Goal: Information Seeking & Learning: Check status

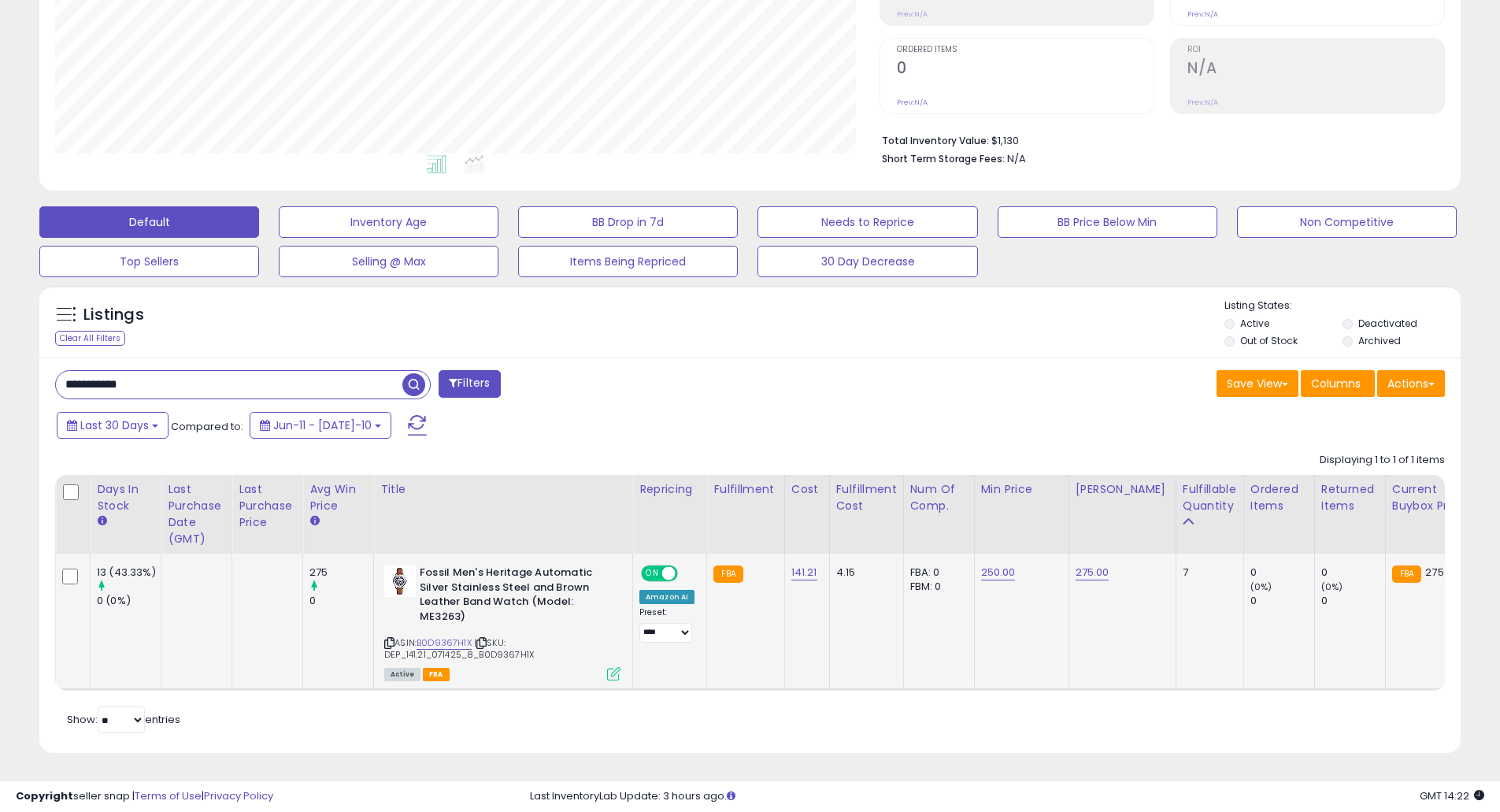
scroll to position [323, 824]
drag, startPoint x: 284, startPoint y: 360, endPoint x: -120, endPoint y: 330, distance: 405.1
click at [0, 330] on html "Unable to login Retrieving listings data.. has not yet accepted the Terms of Us…" at bounding box center [750, 116] width 1500 height 812
type input "*"
type input "******"
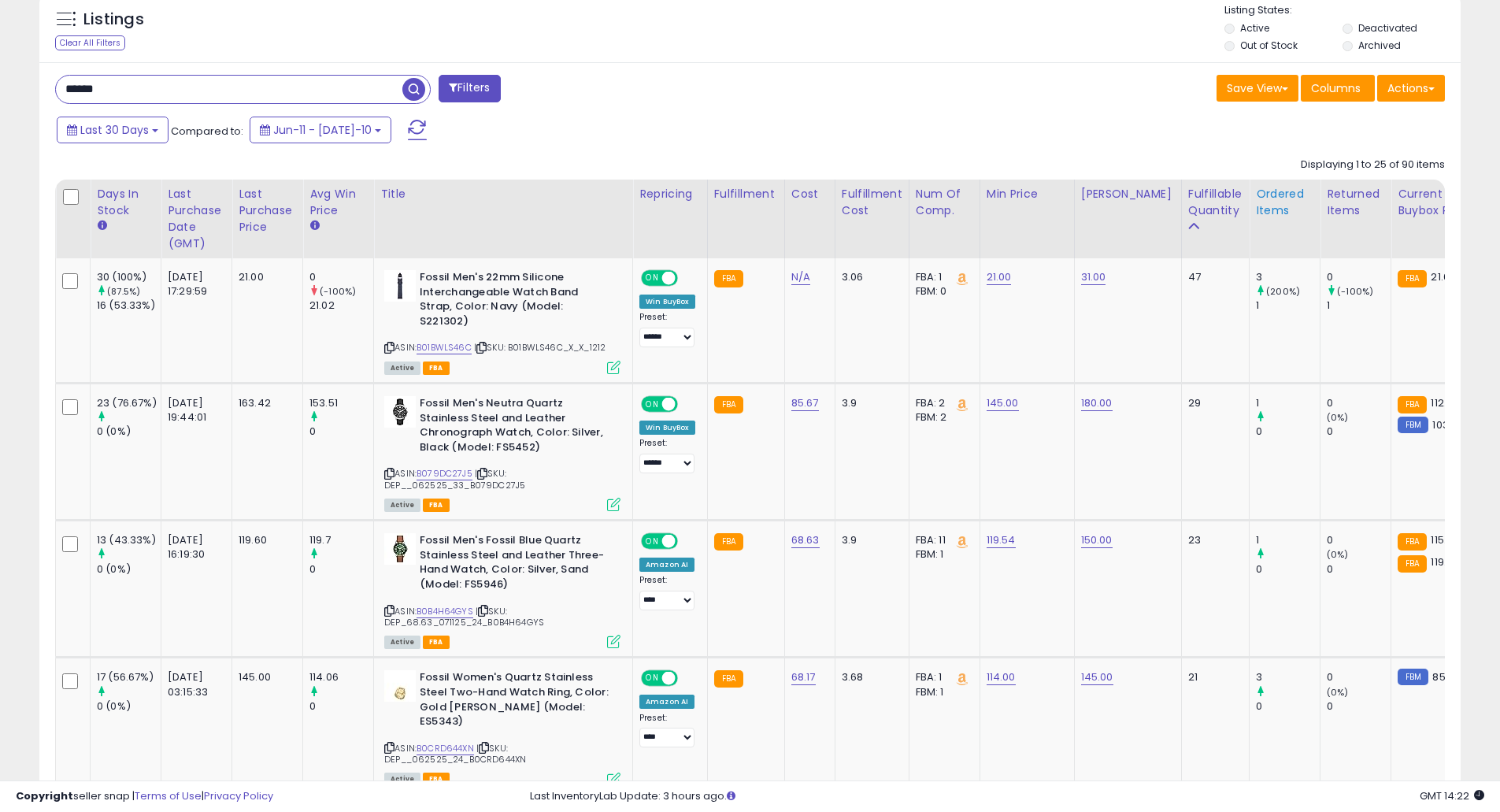
click at [1261, 208] on div "Ordered Items" at bounding box center [1285, 202] width 57 height 33
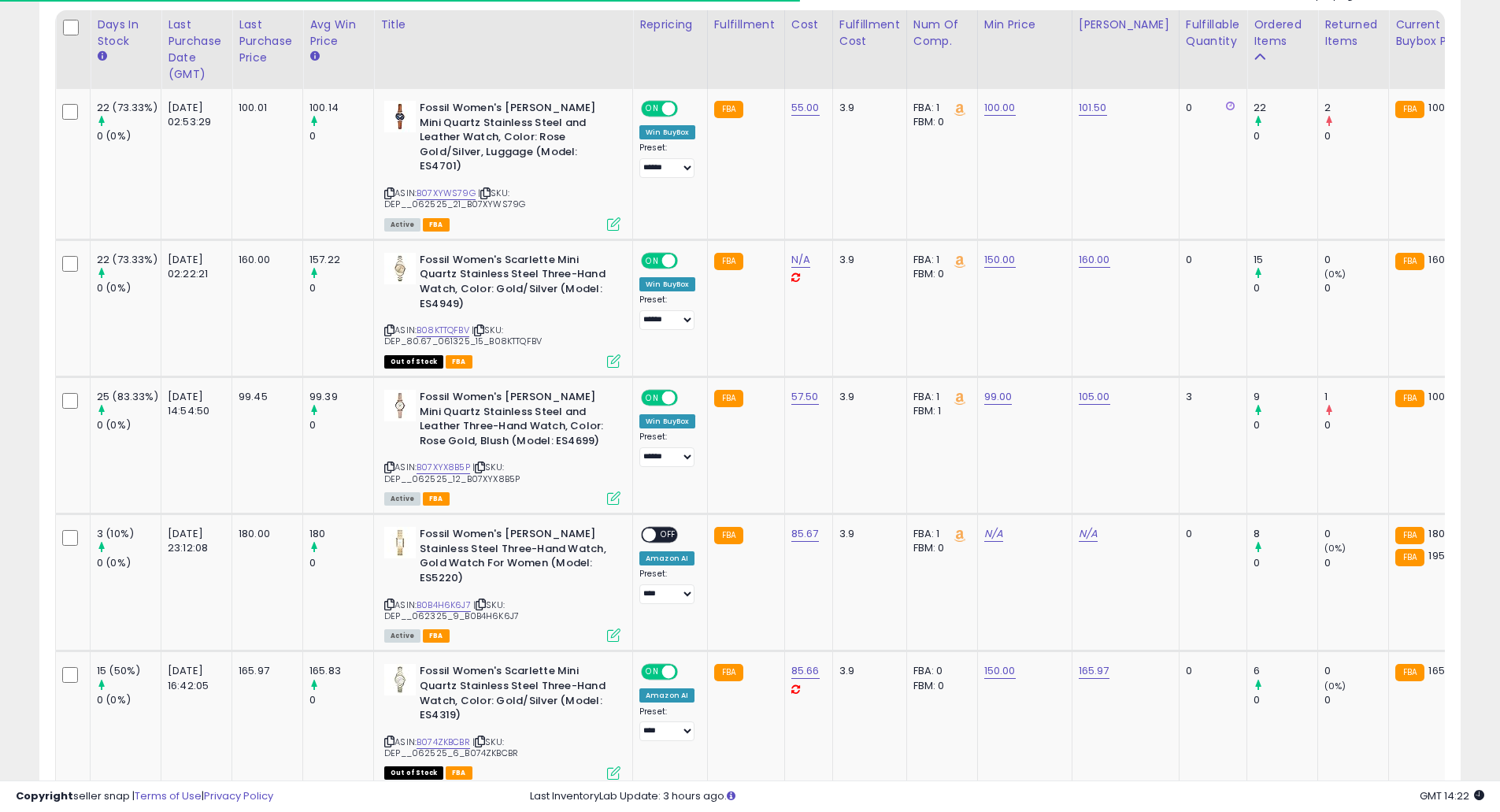
scroll to position [585, 0]
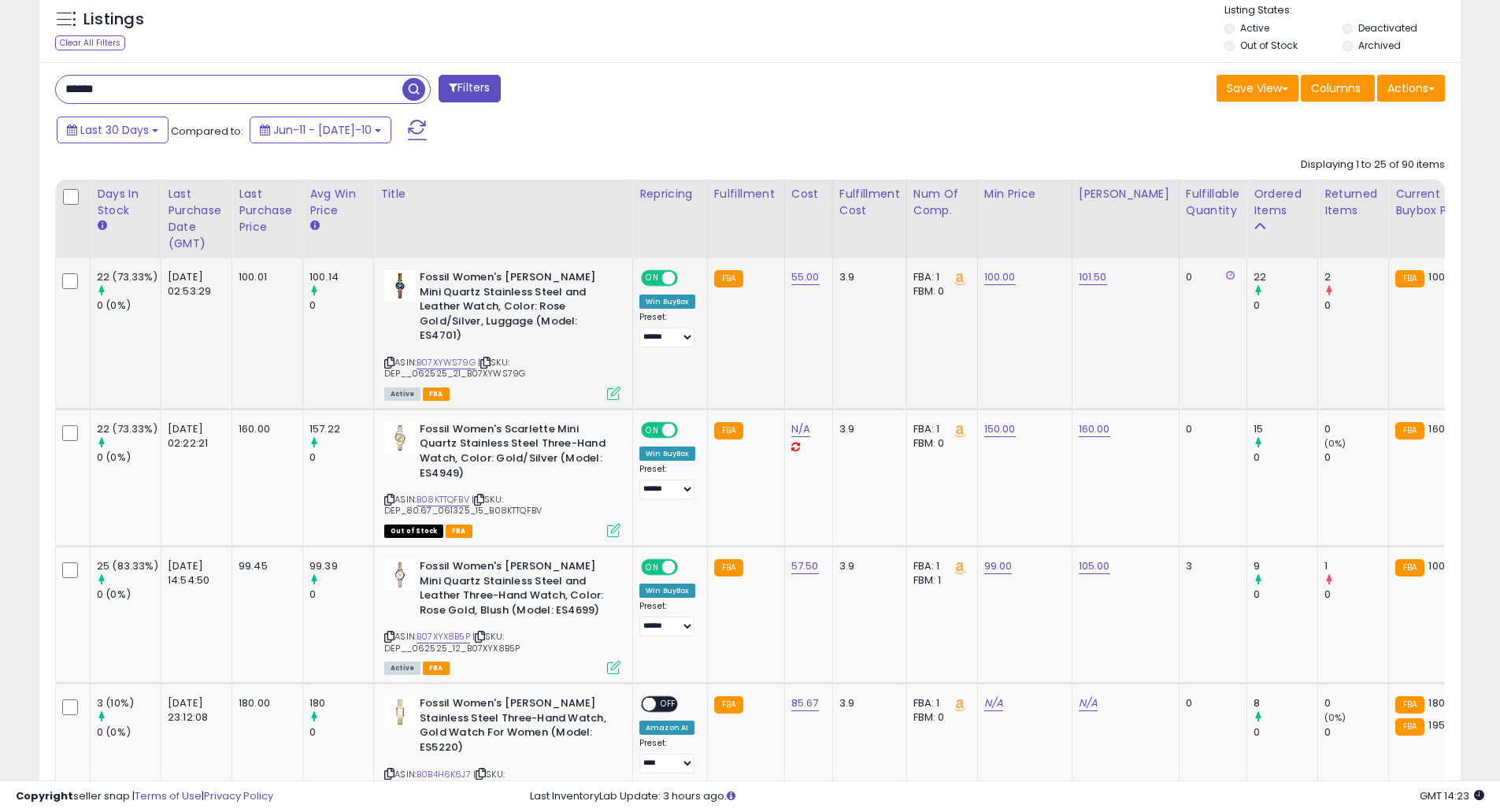
click at [395, 346] on div "ASIN: B07XYWS79G | SKU: DEP__062525_21_B07XYWS79G Active FBA" at bounding box center [502, 334] width 236 height 128
click at [393, 358] on icon at bounding box center [389, 362] width 10 height 9
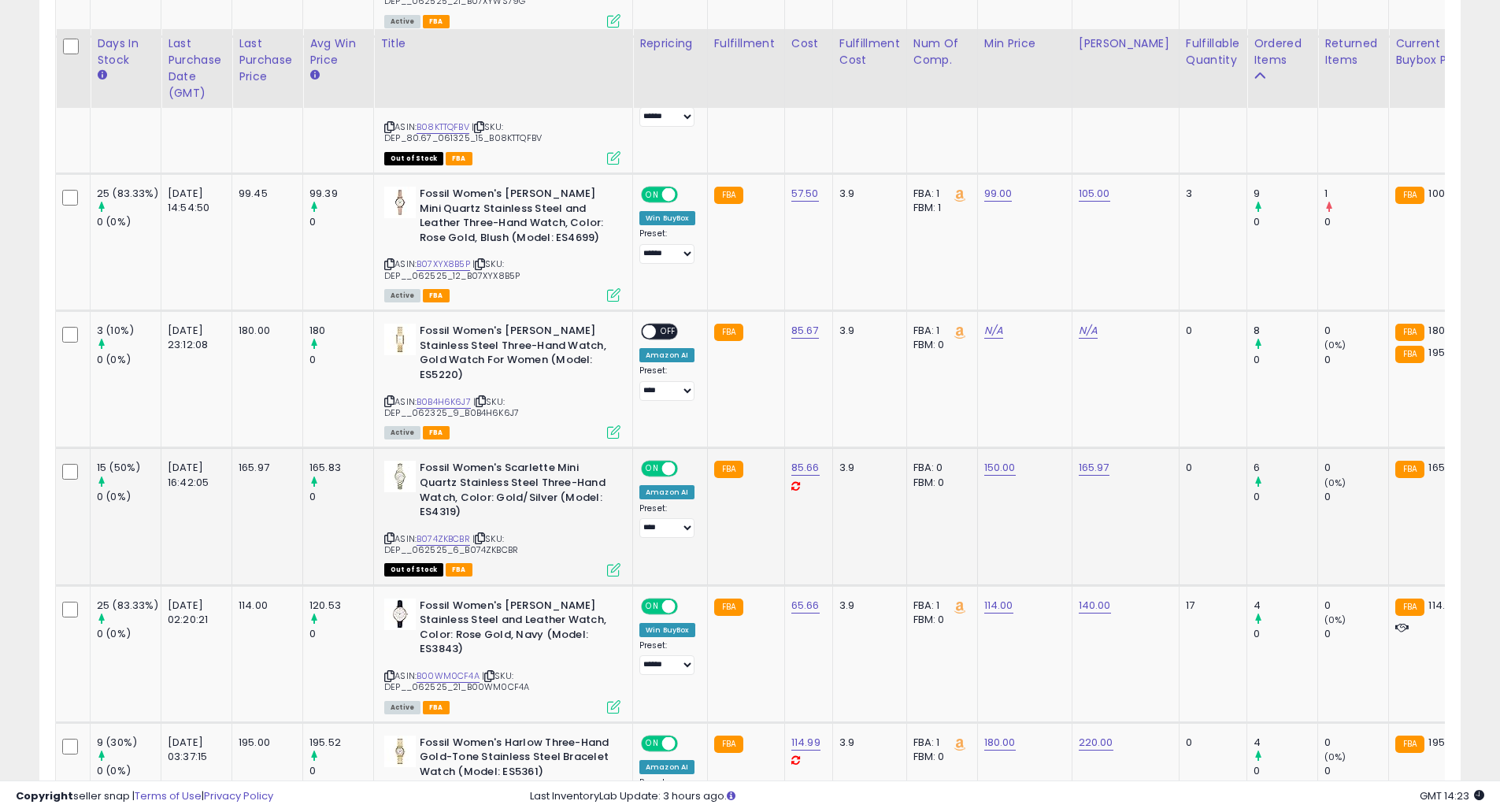
scroll to position [1005, 0]
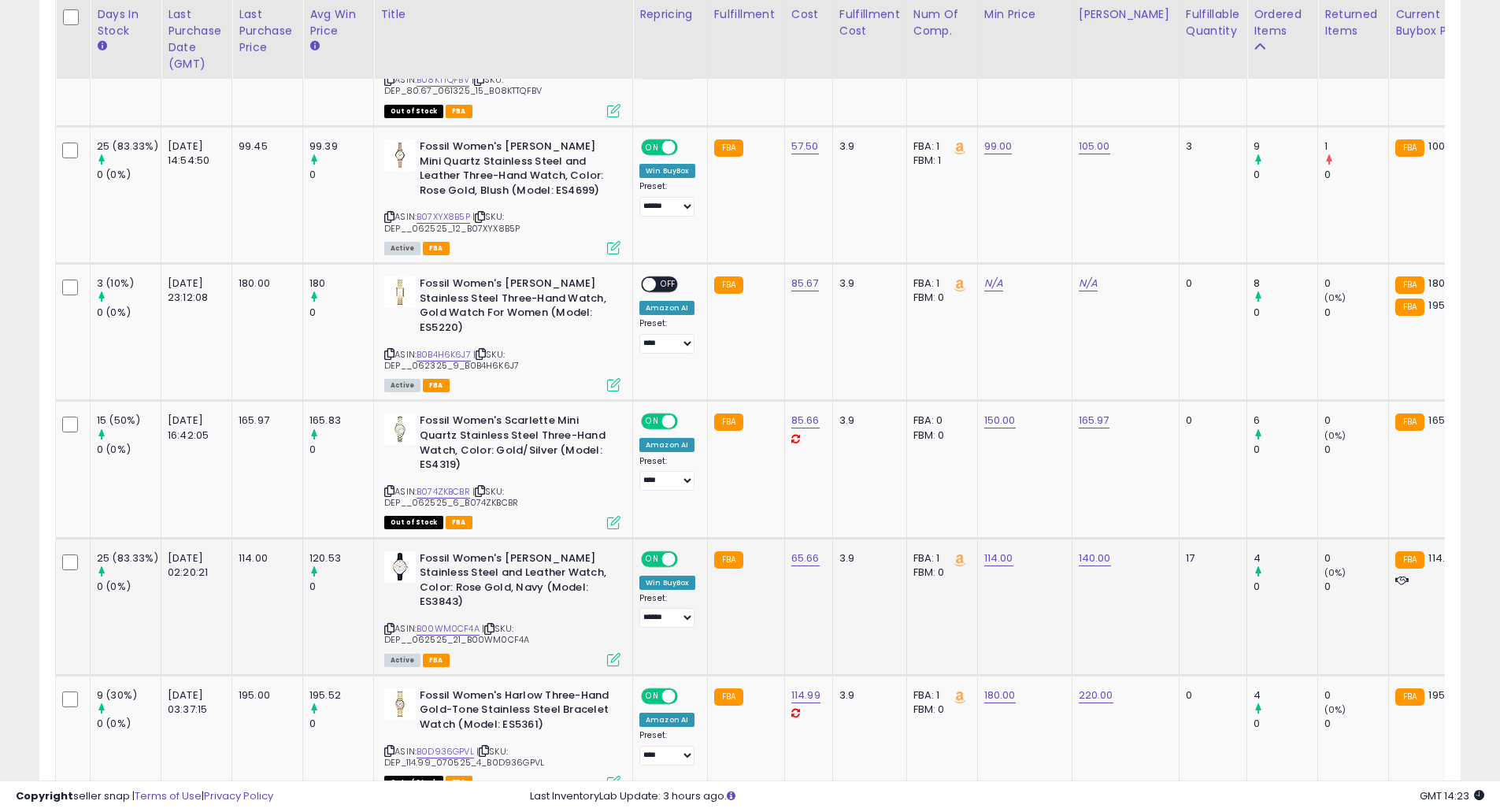
click at [483, 622] on span "| SKU: DEP__062525_21_B00WM0CF4A" at bounding box center [456, 634] width 144 height 24
click at [471, 622] on link "B00WM0CF4A" at bounding box center [447, 629] width 63 height 13
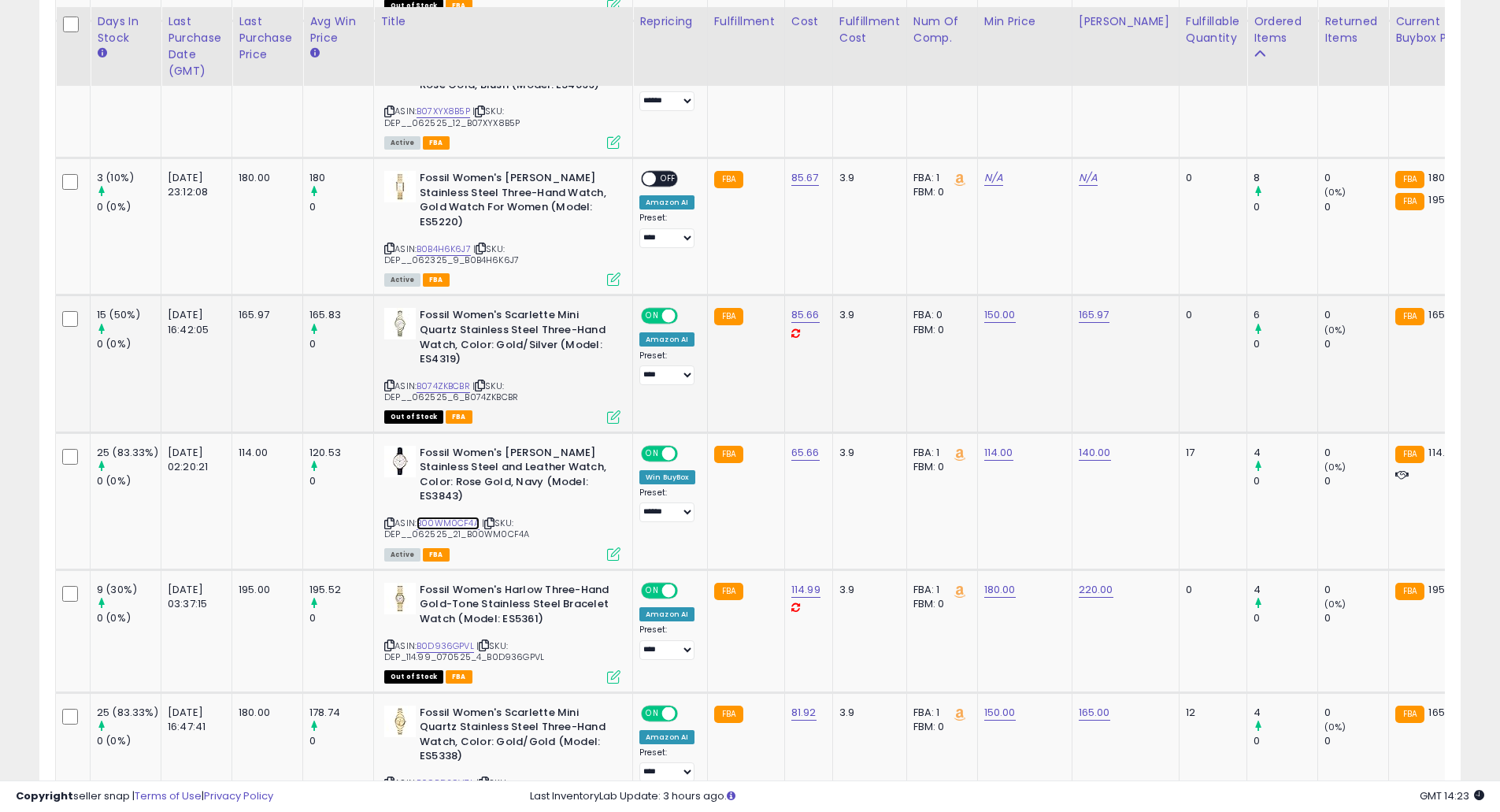
scroll to position [1215, 0]
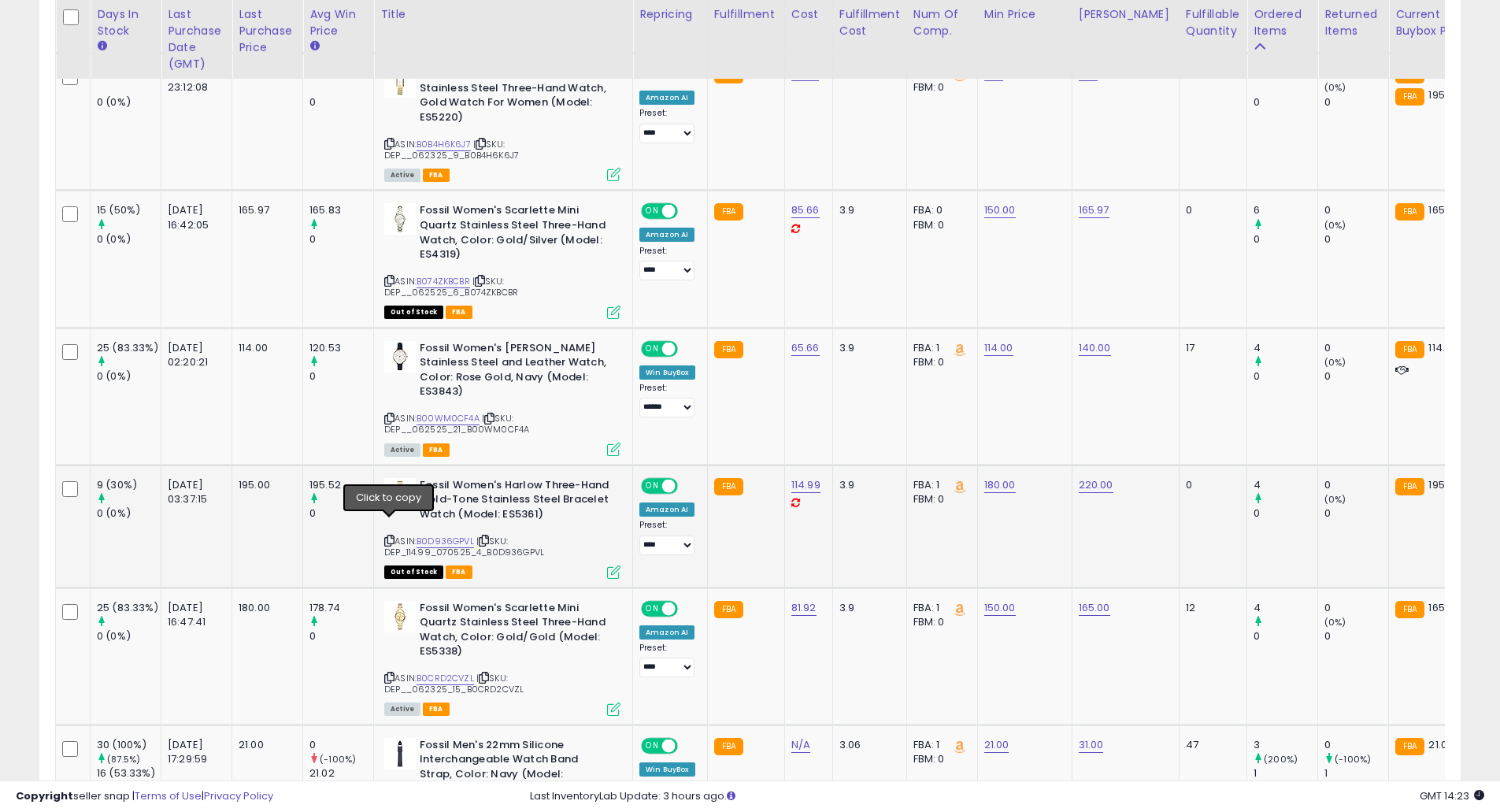
click at [390, 536] on icon at bounding box center [389, 540] width 10 height 9
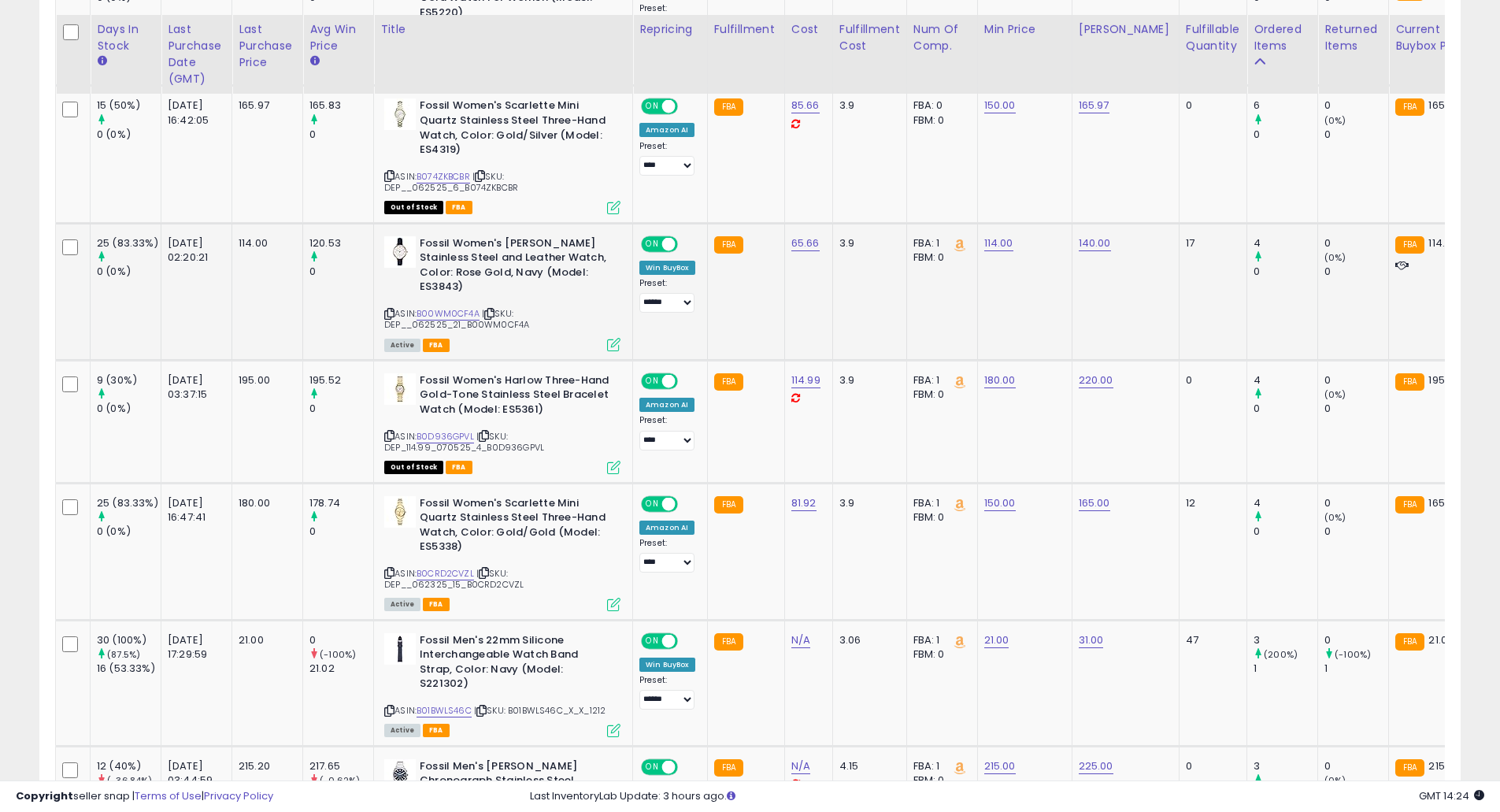
scroll to position [1425, 0]
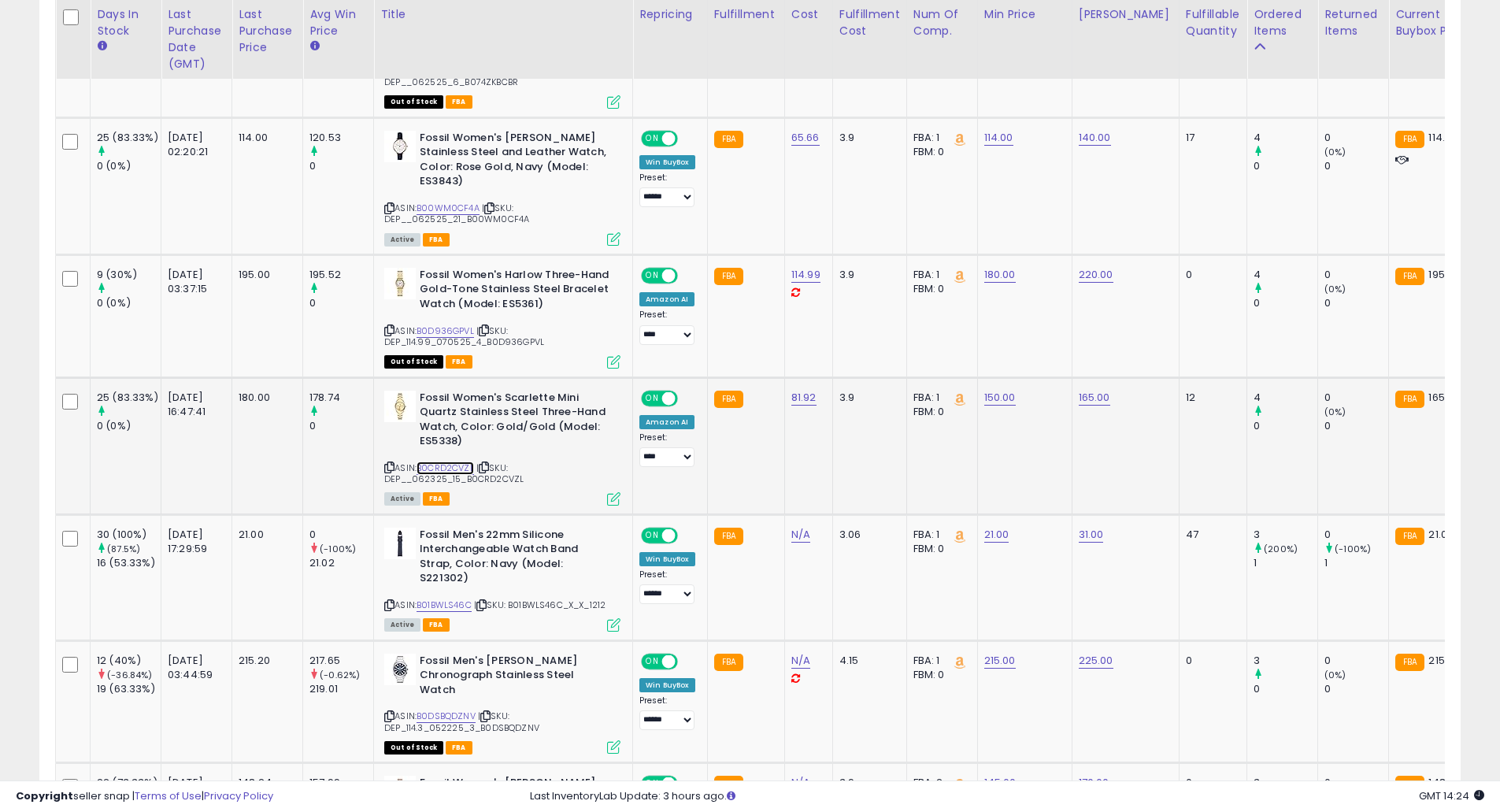
click at [450, 461] on link "B0CRD2CVZL" at bounding box center [445, 468] width 57 height 13
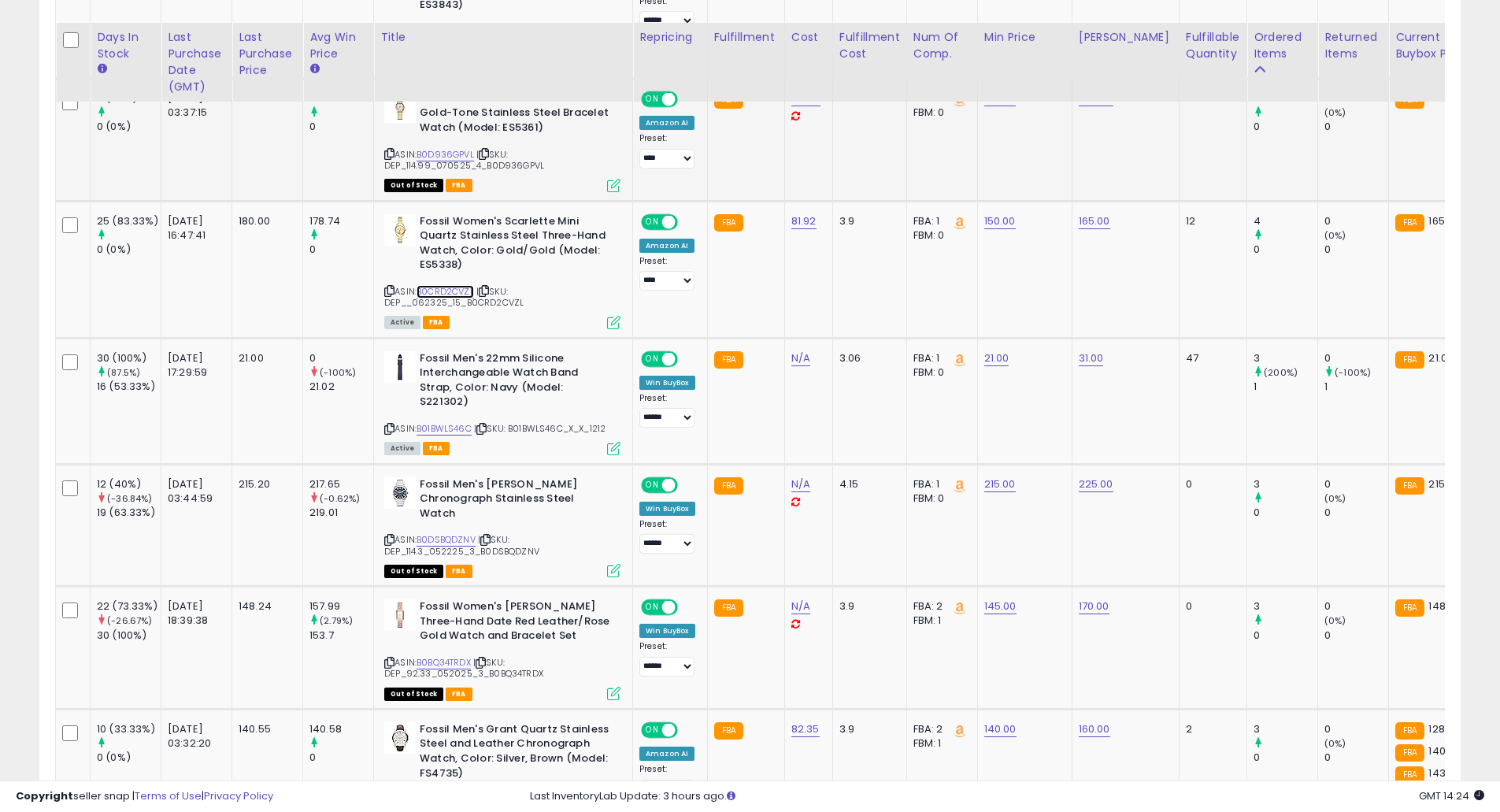
scroll to position [1635, 0]
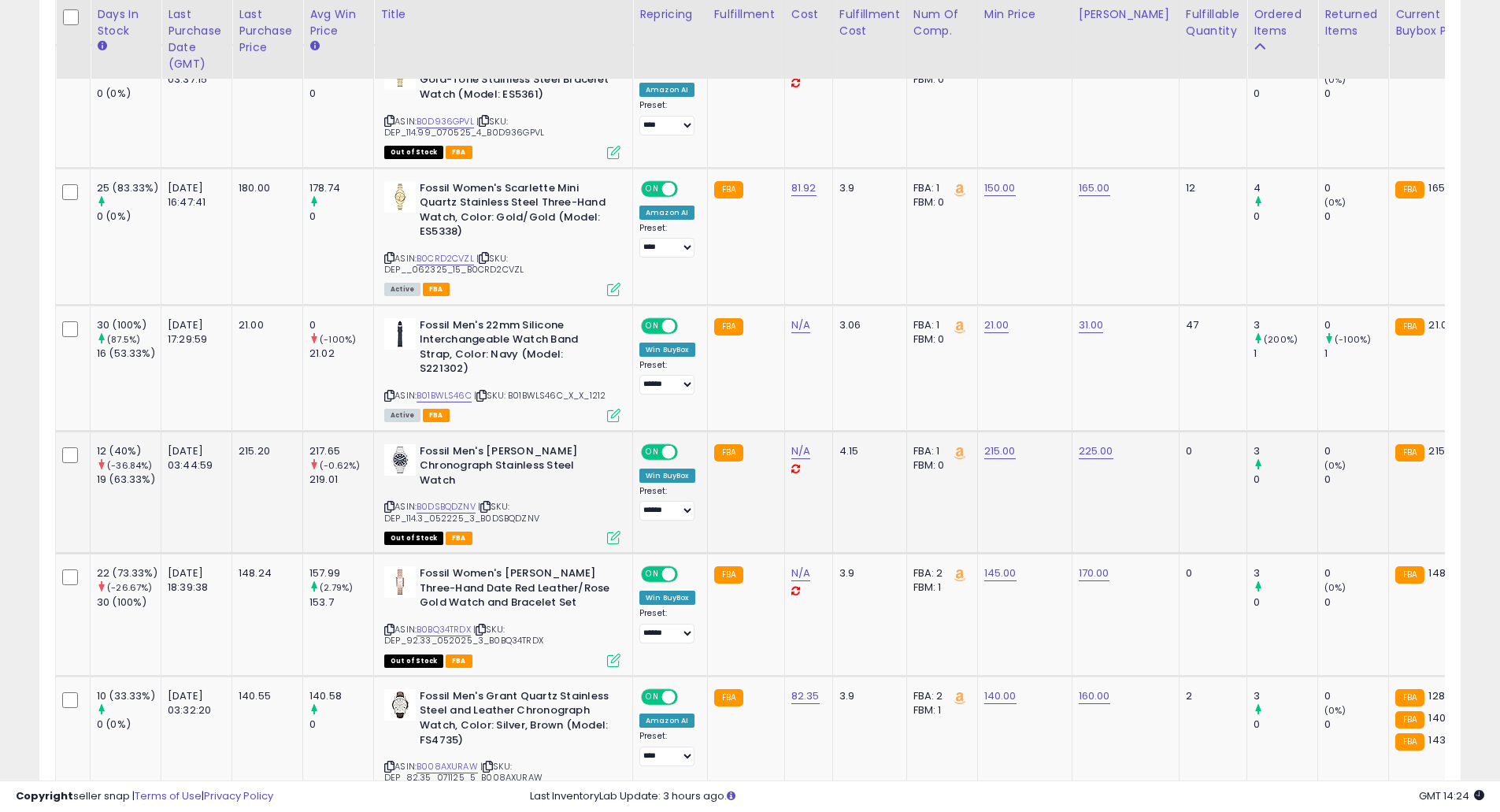
click at [386, 502] on icon at bounding box center [389, 507] width 10 height 9
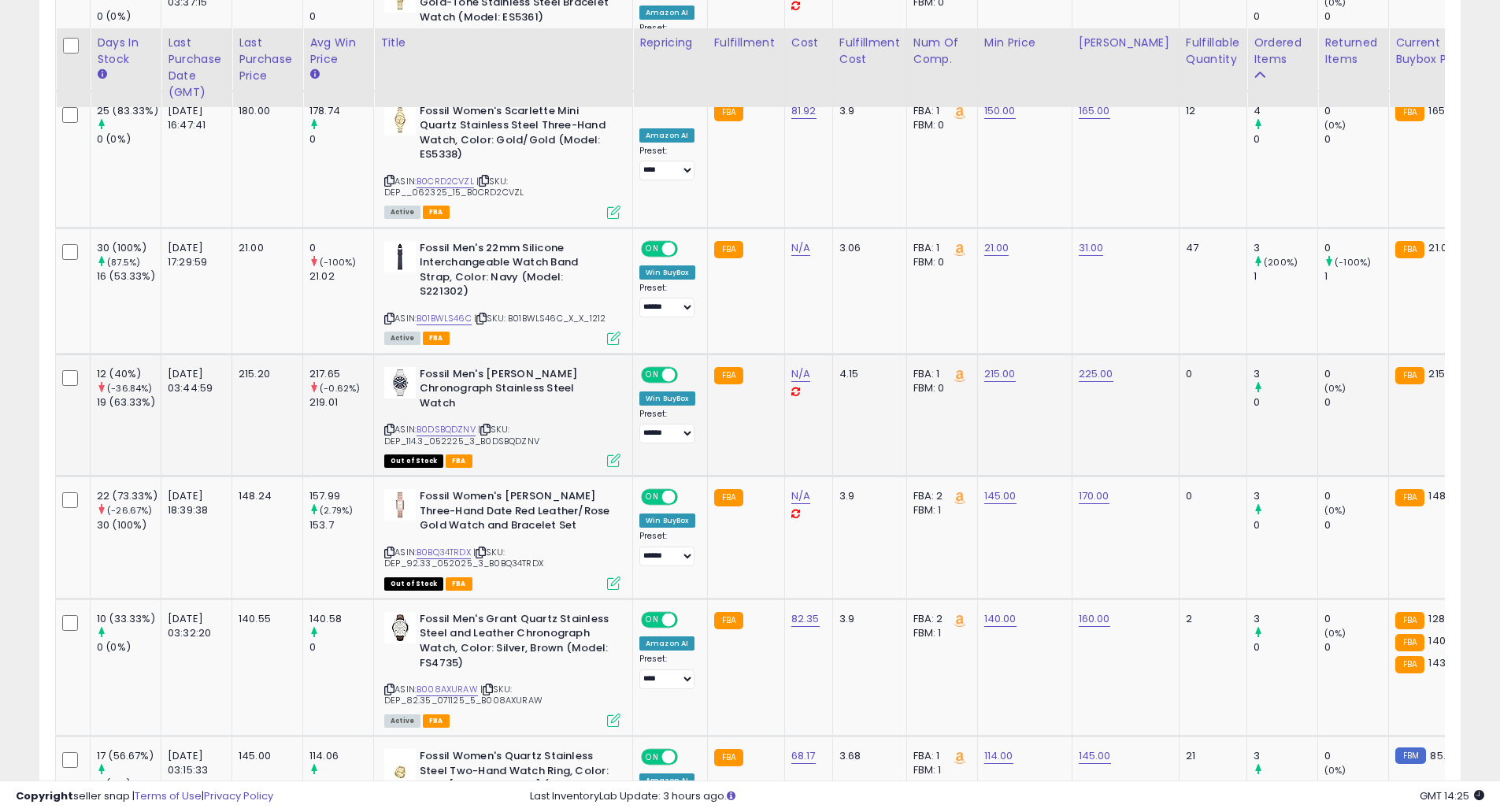
scroll to position [1741, 0]
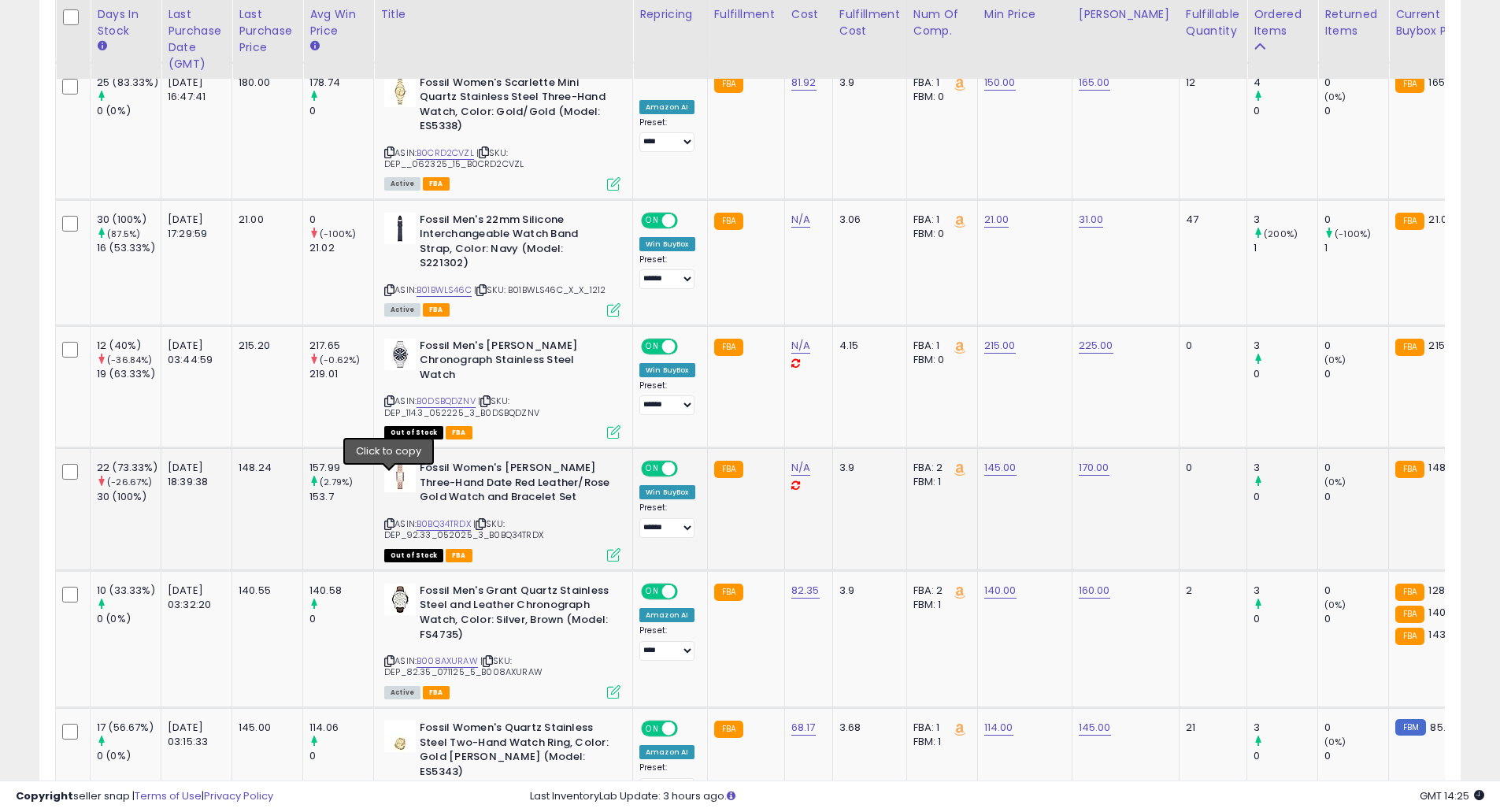
click at [388, 520] on icon at bounding box center [389, 524] width 10 height 9
click at [821, 487] on td "N/A" at bounding box center [808, 510] width 48 height 123
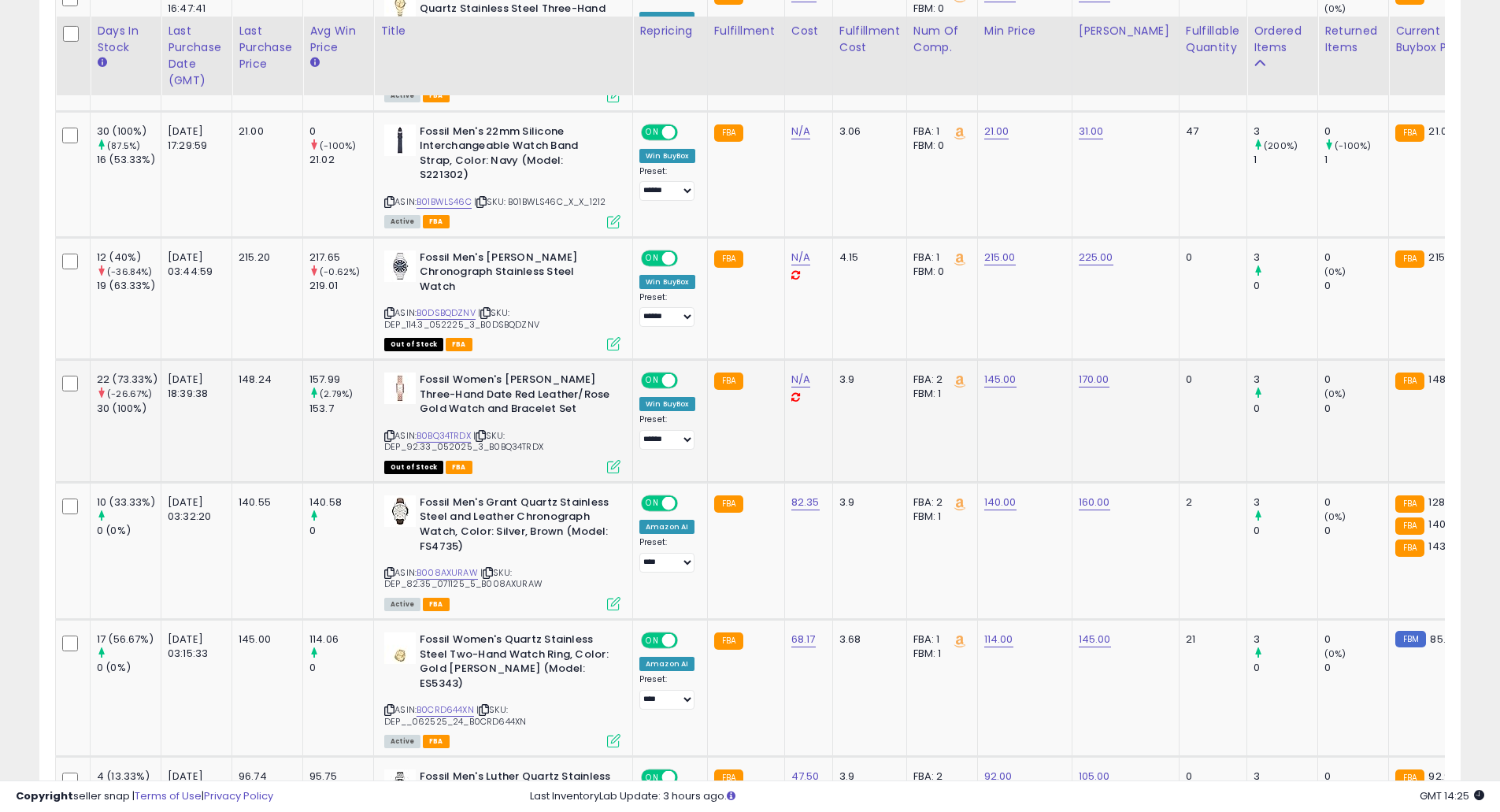
scroll to position [1845, 0]
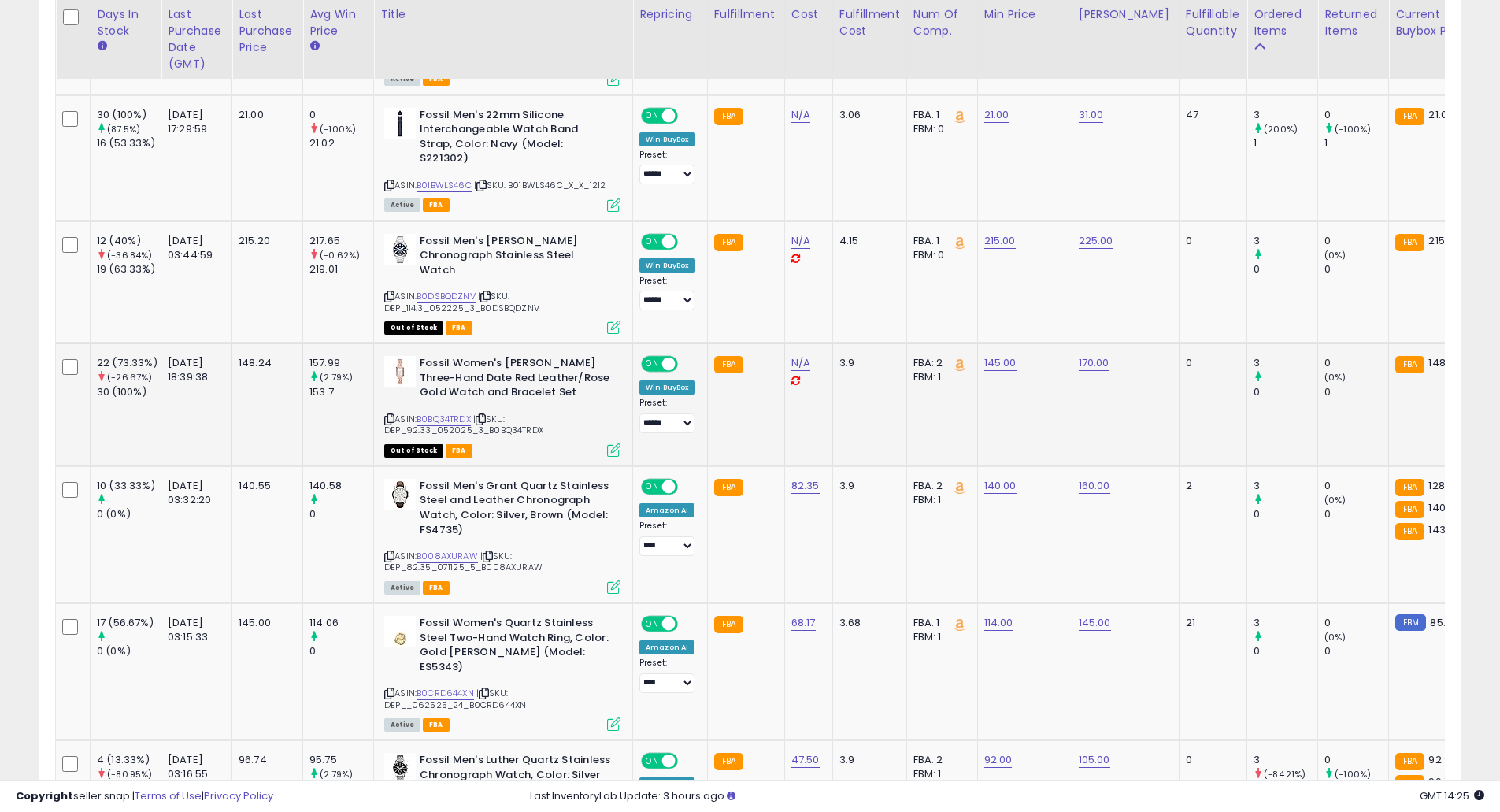
click at [797, 375] on icon at bounding box center [796, 380] width 9 height 10
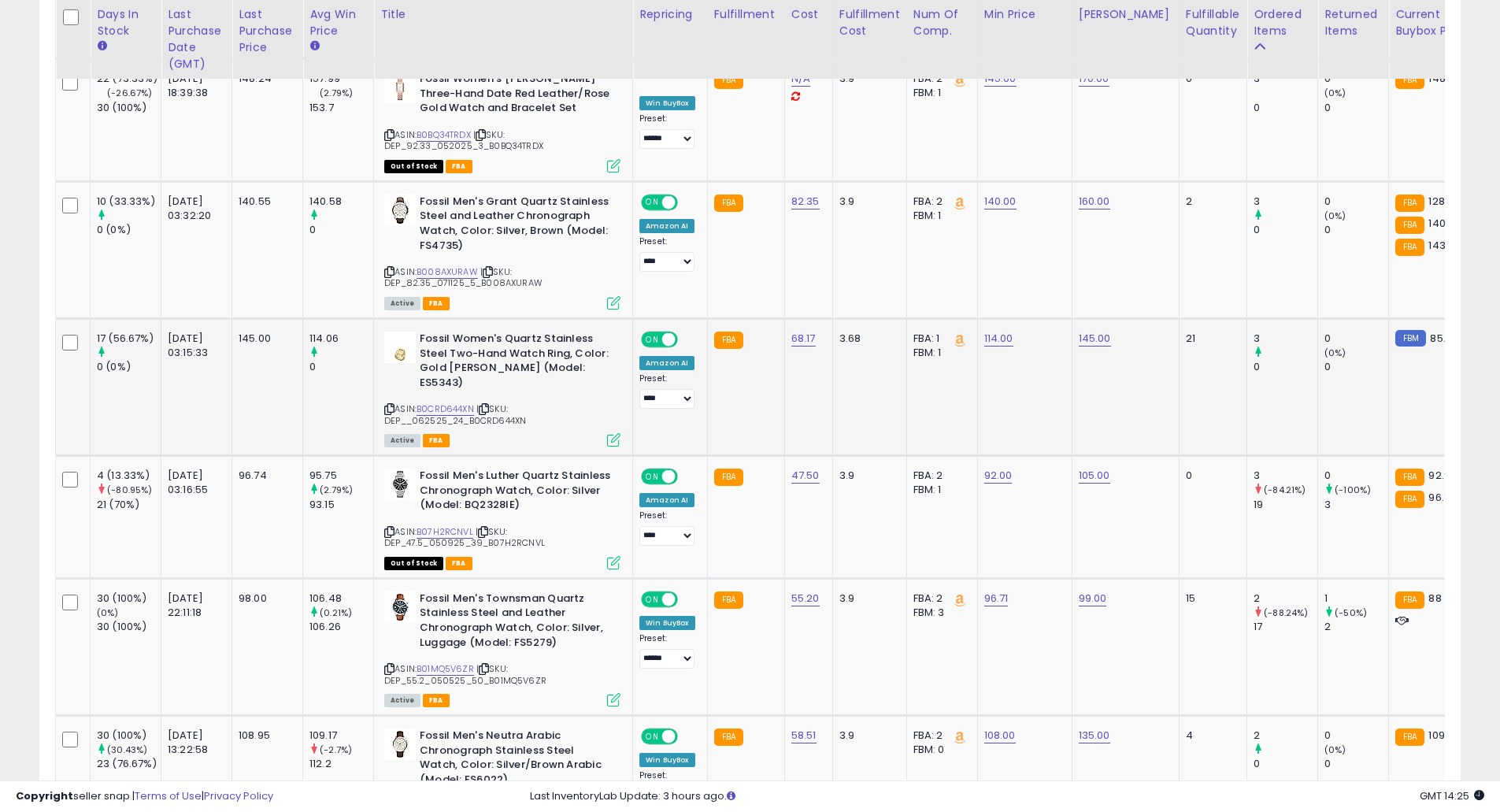
scroll to position [2160, 0]
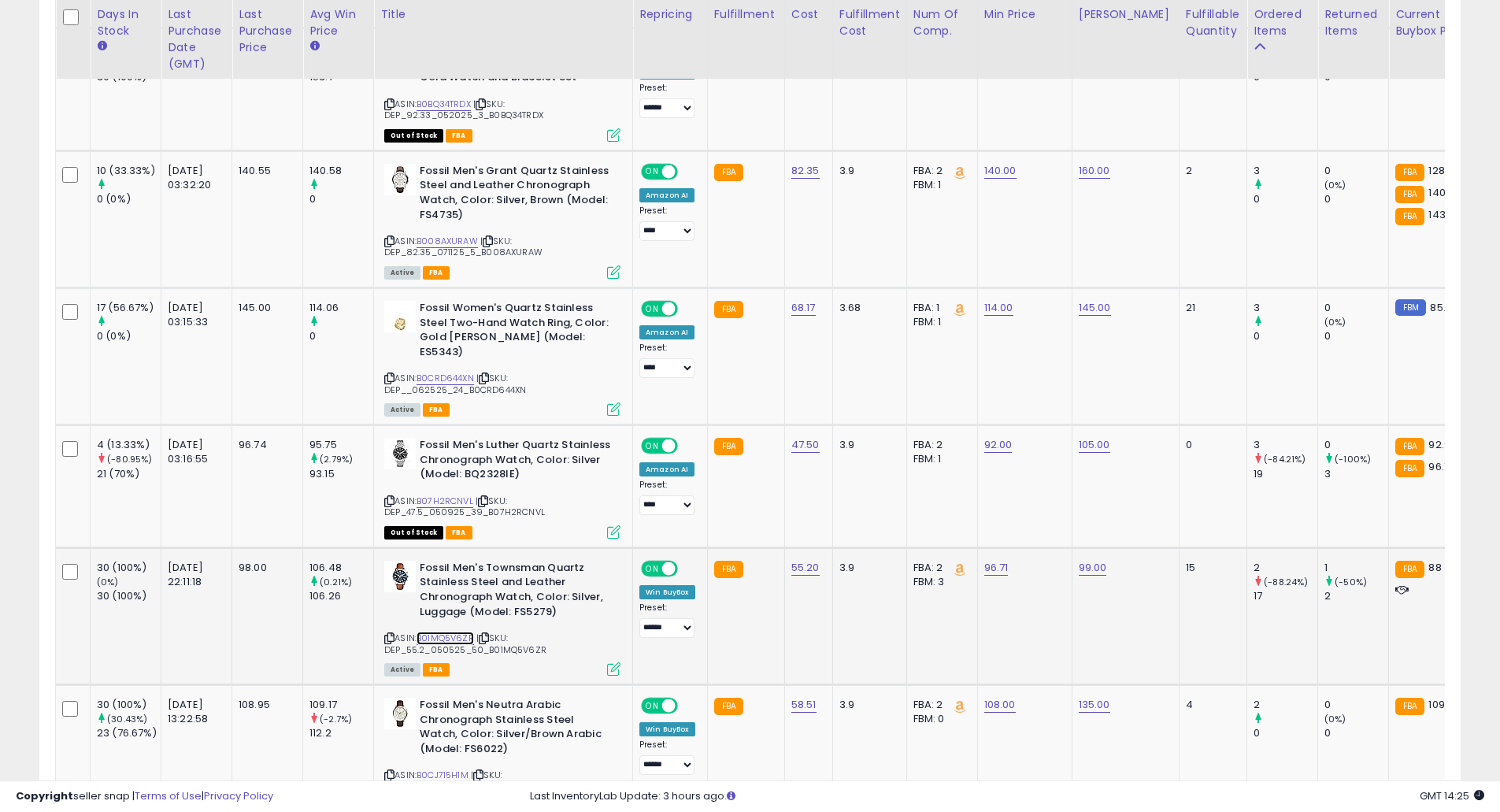
click at [439, 631] on link "B01MQ5V6ZR" at bounding box center [445, 638] width 57 height 13
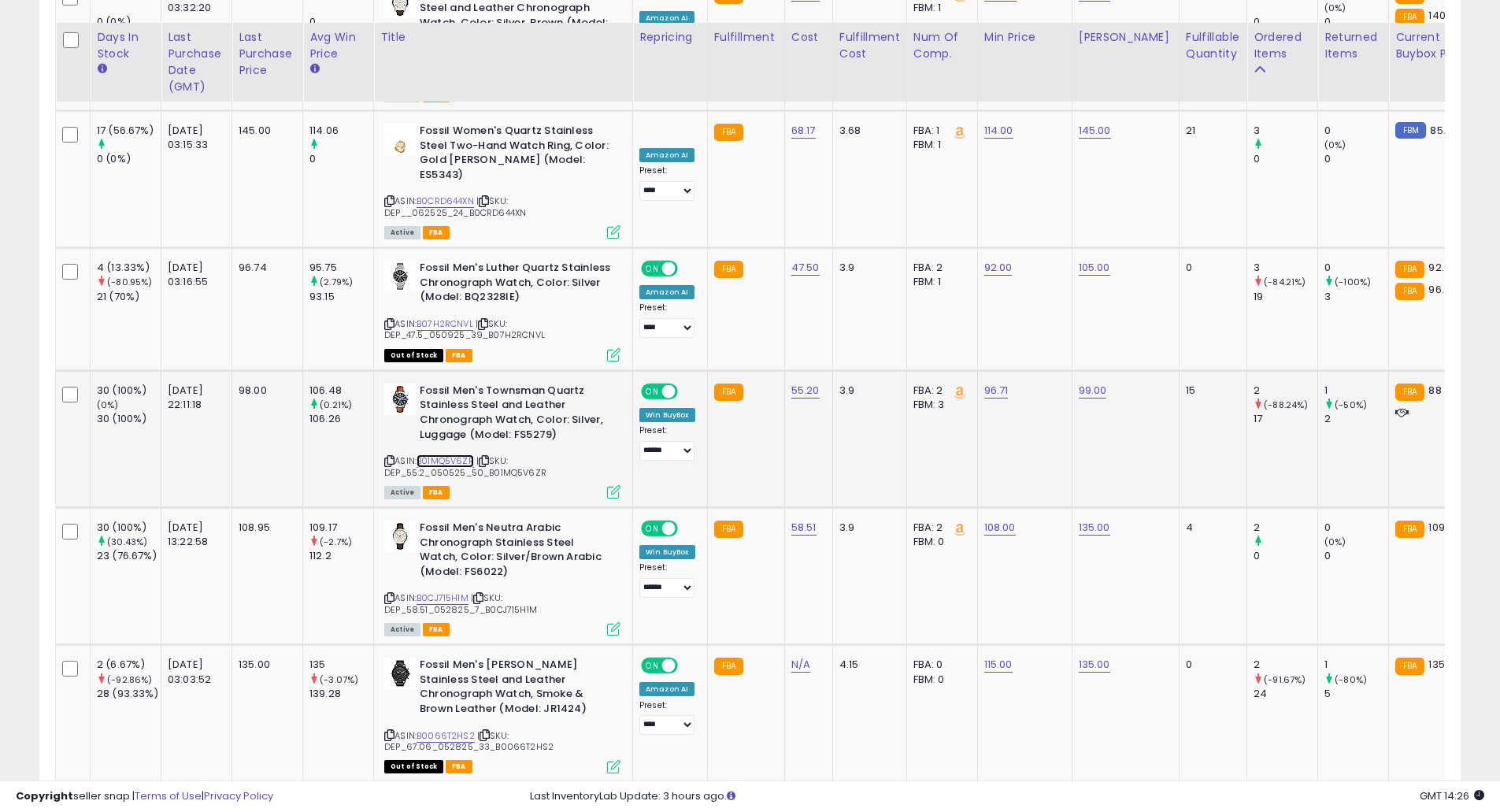
scroll to position [2370, 0]
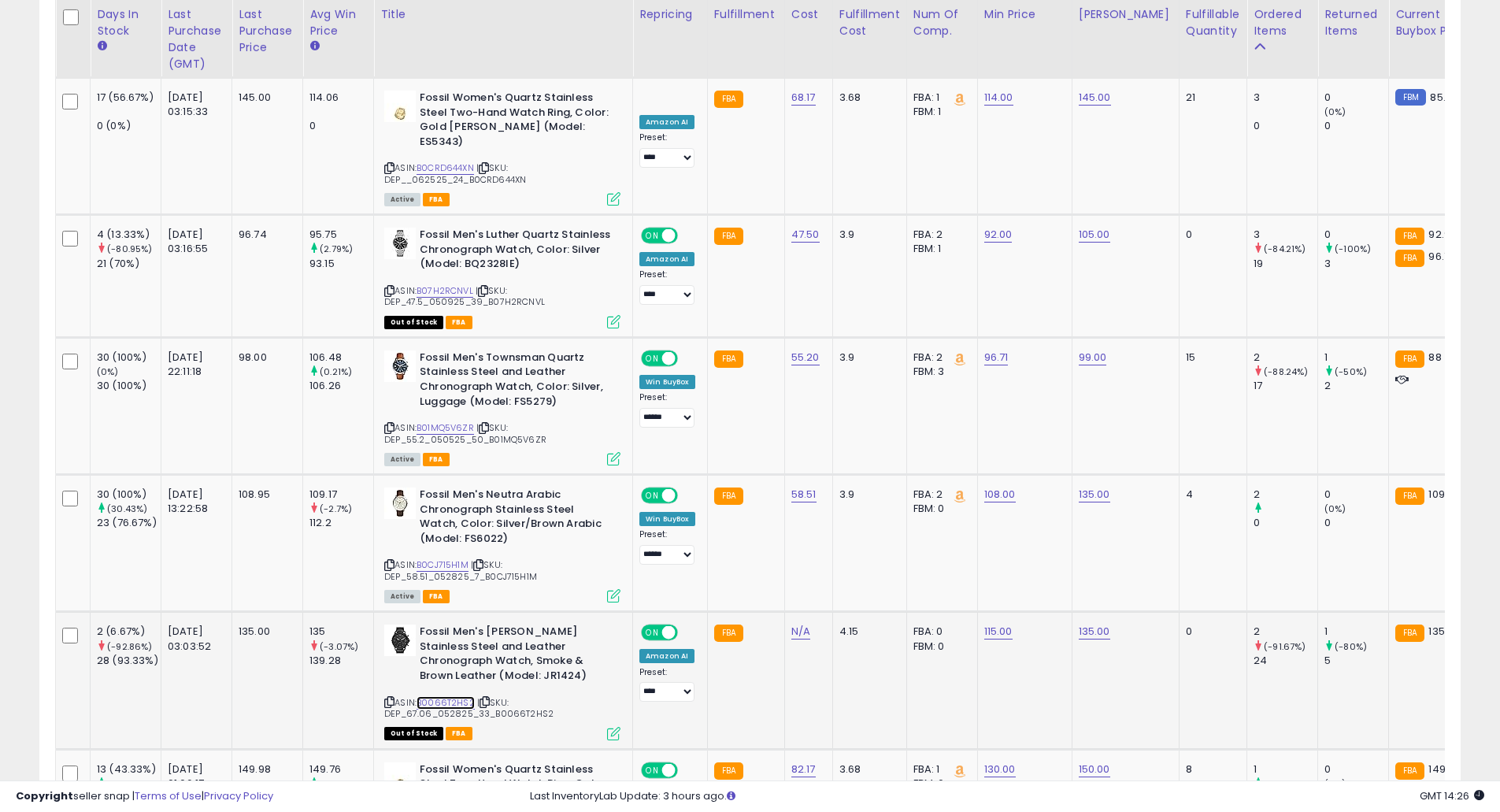
click at [452, 696] on link "B0066T2HS2" at bounding box center [445, 703] width 58 height 13
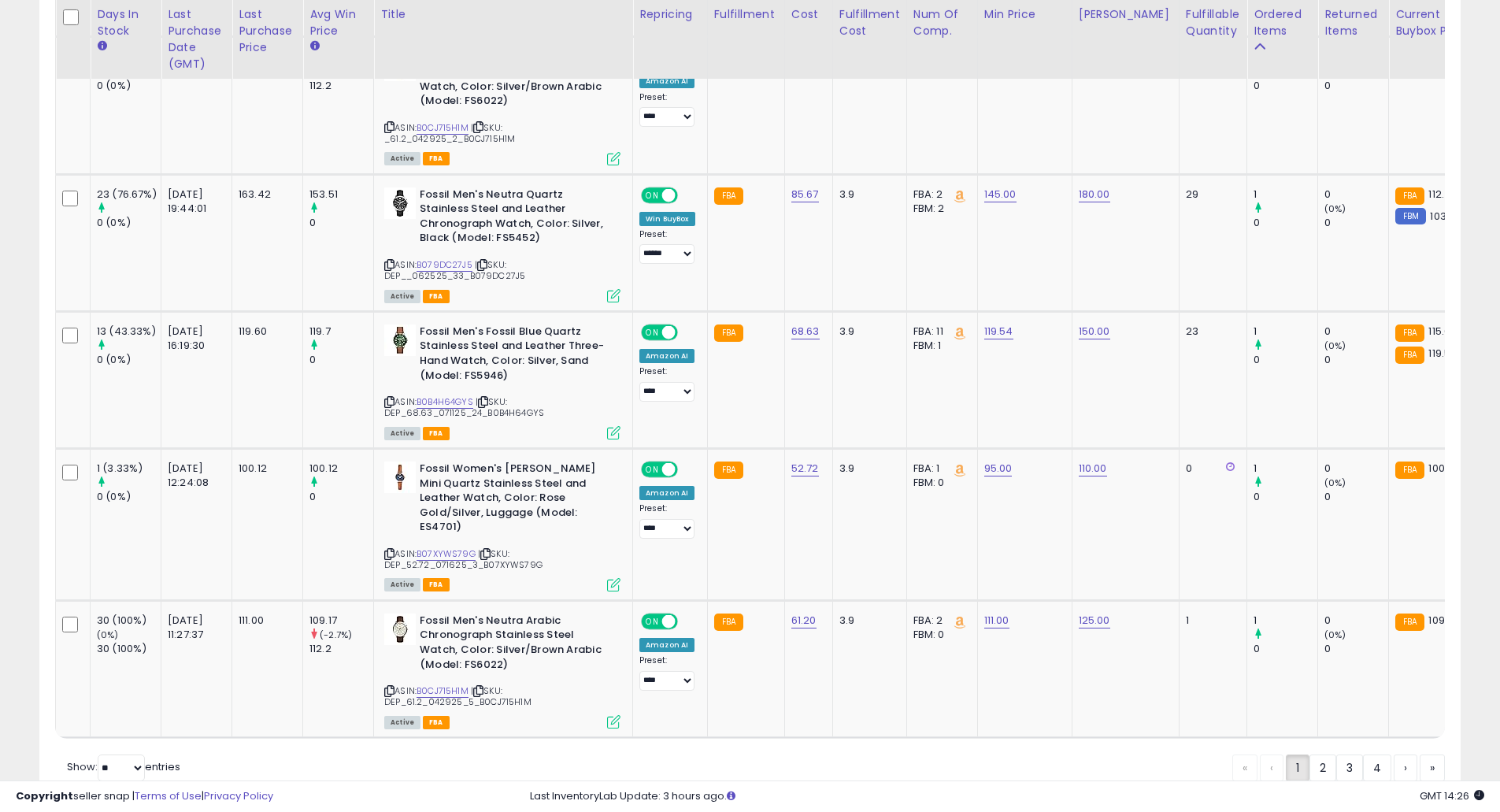
scroll to position [3452, 0]
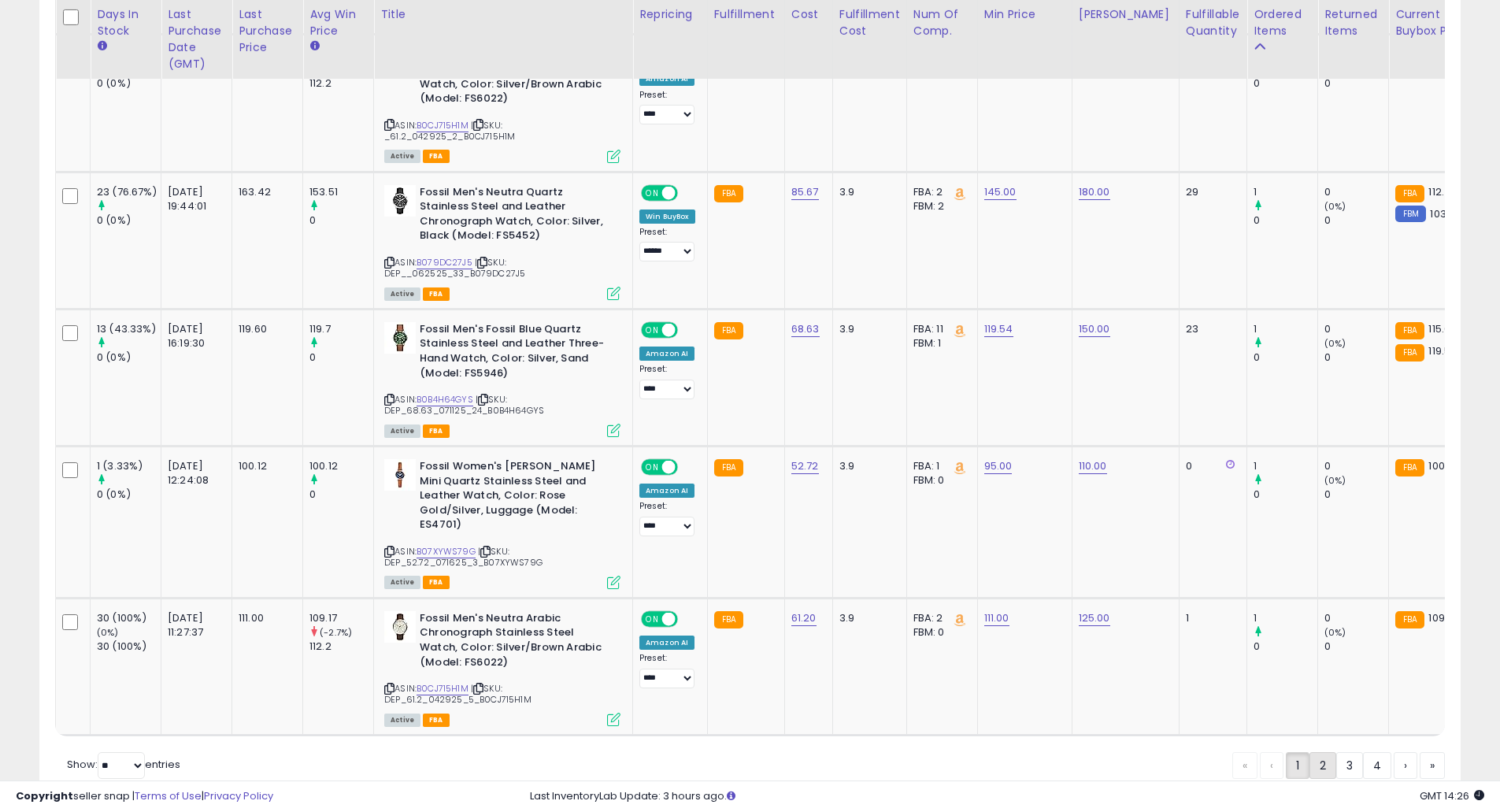
click at [1363, 752] on link "2" at bounding box center [1377, 765] width 29 height 27
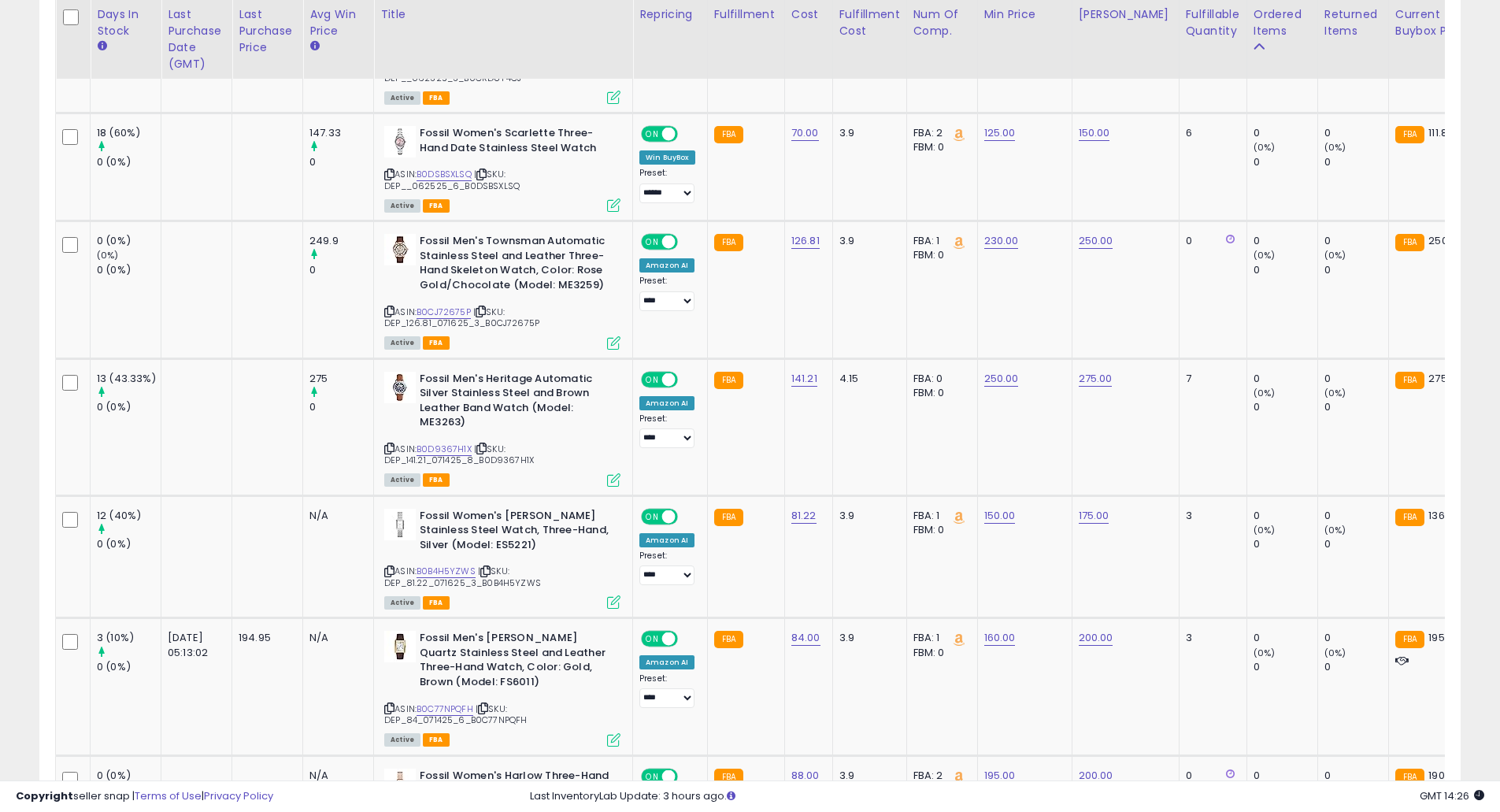
scroll to position [2386, 0]
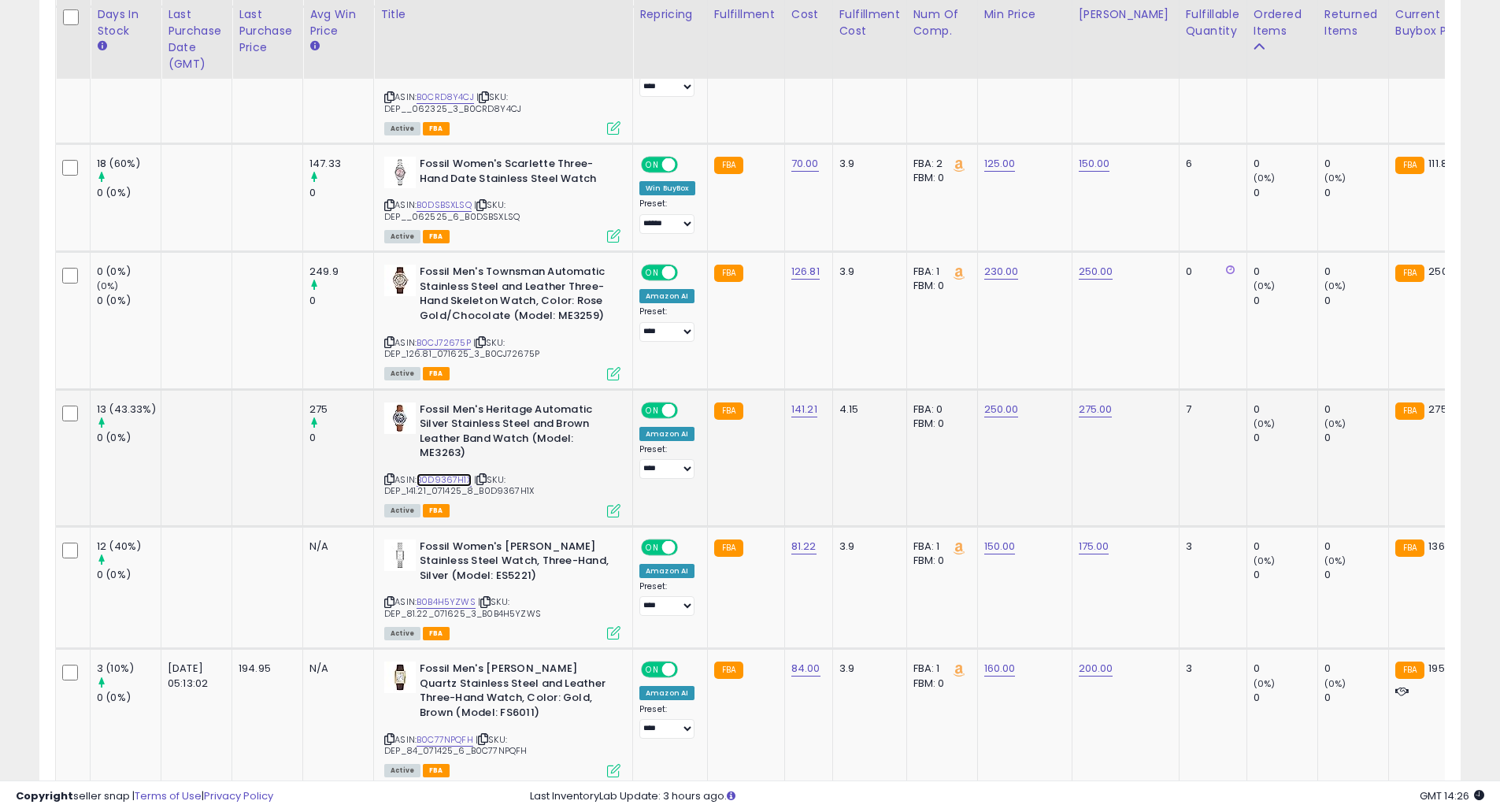
click at [428, 473] on link "B0D9367H1X" at bounding box center [443, 479] width 55 height 13
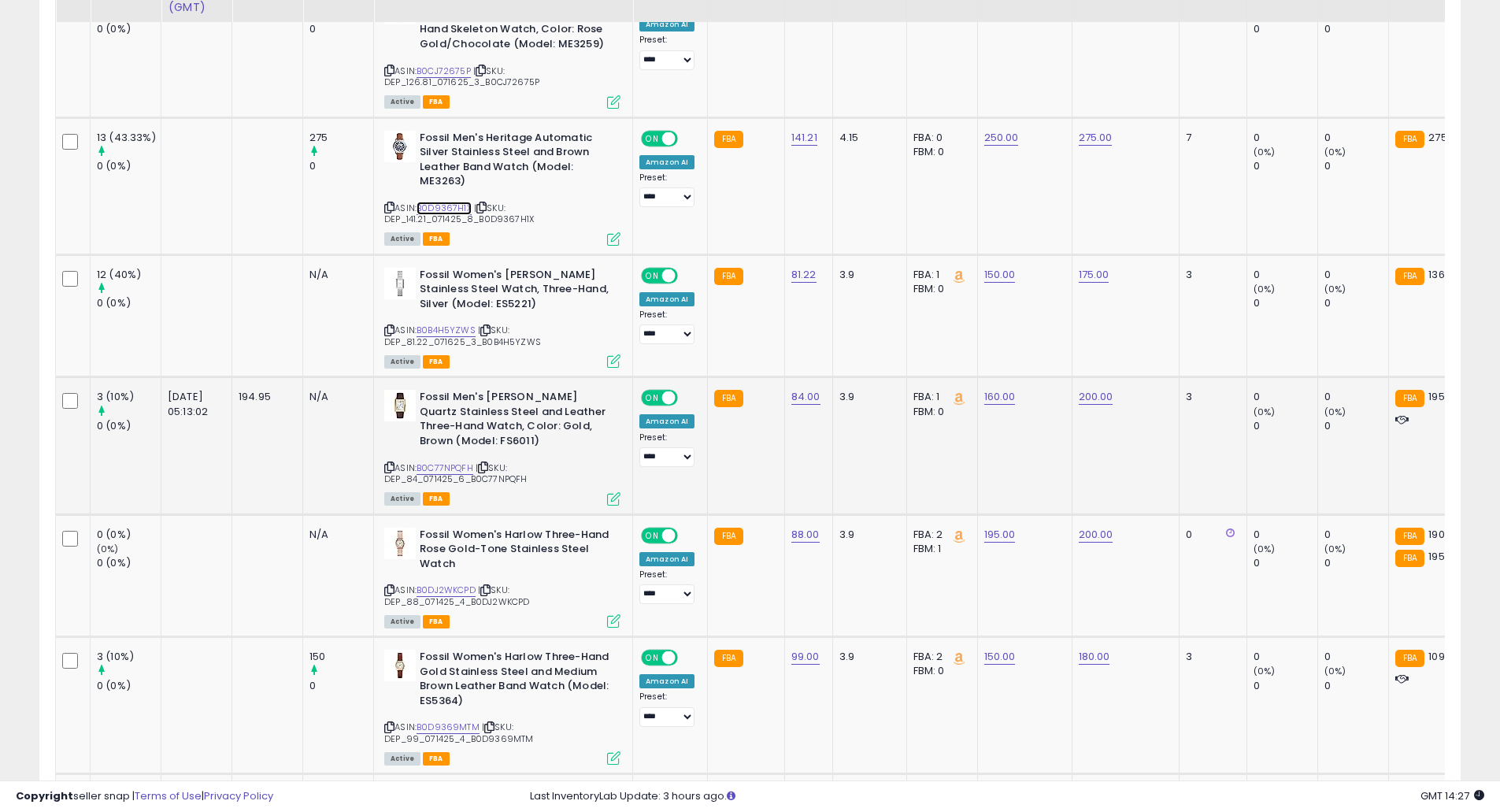
scroll to position [2701, 0]
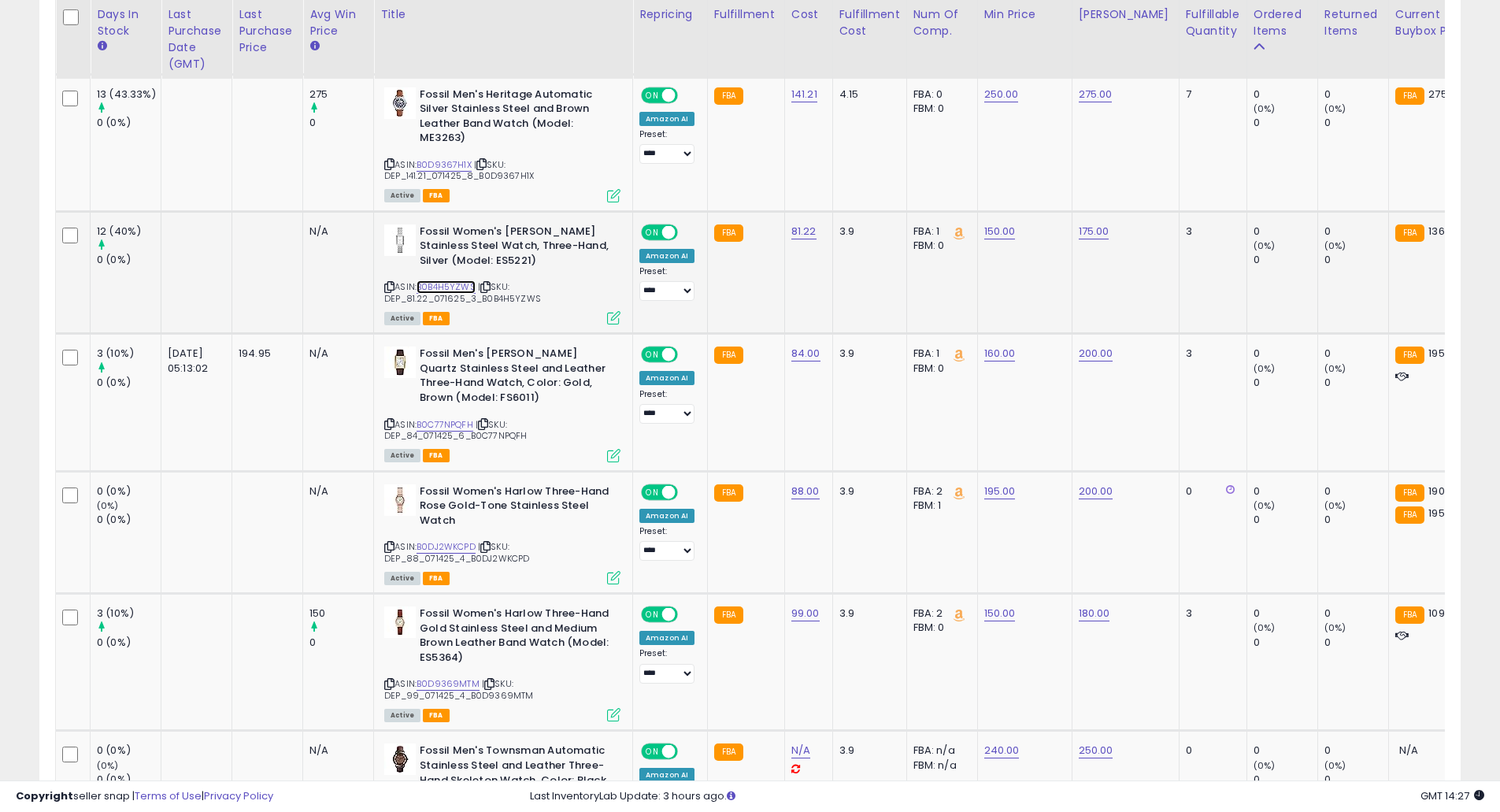
click at [462, 280] on link "B0B4H5YZWS" at bounding box center [446, 287] width 59 height 13
click at [453, 540] on link "B0DJ2WKCPD" at bounding box center [446, 547] width 59 height 13
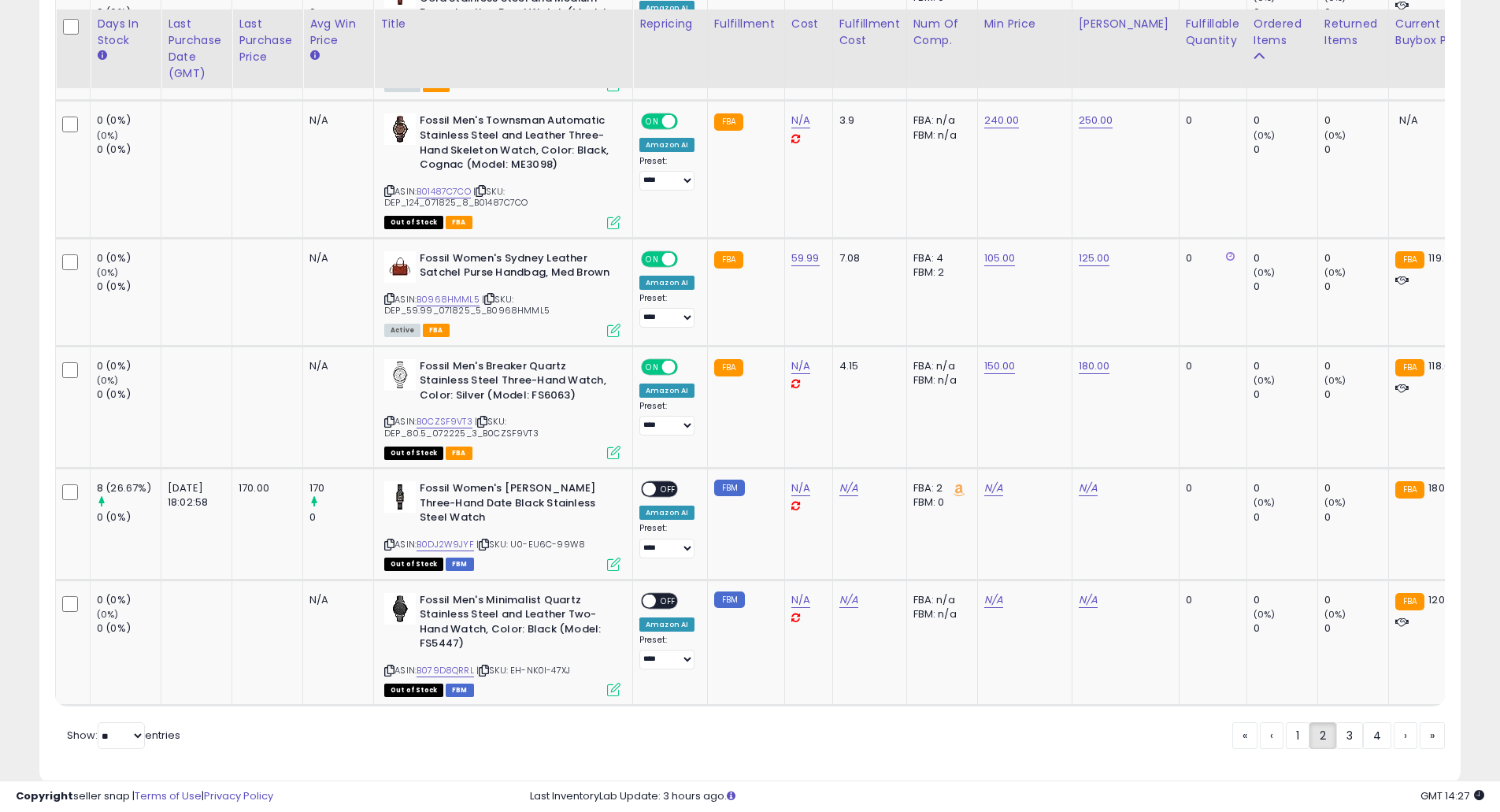
scroll to position [3346, 0]
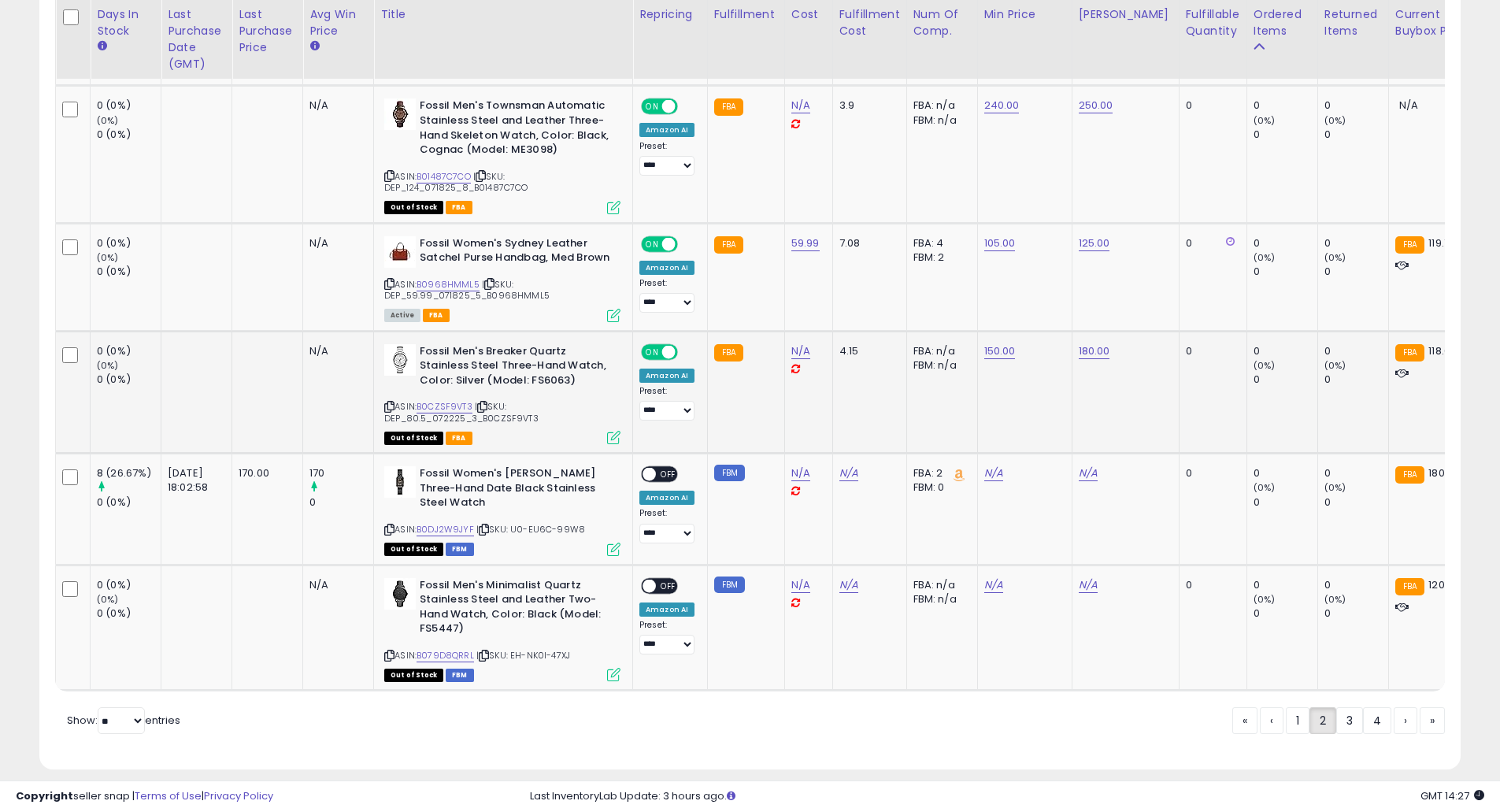
click at [452, 384] on div "ASIN: B0CZSF9VT3 | SKU: DEP_80.5_072225_3_B0CZSF9VT3 Out of Stock FBA" at bounding box center [502, 393] width 236 height 99
click at [447, 385] on div "ASIN: B0CZSF9VT3 | SKU: DEP_80.5_072225_3_B0CZSF9VT3 Out of Stock FBA" at bounding box center [502, 393] width 236 height 99
click at [434, 400] on link "B0CZSF9VT3" at bounding box center [444, 406] width 56 height 13
click at [1394, 707] on link "3" at bounding box center [1406, 720] width 24 height 27
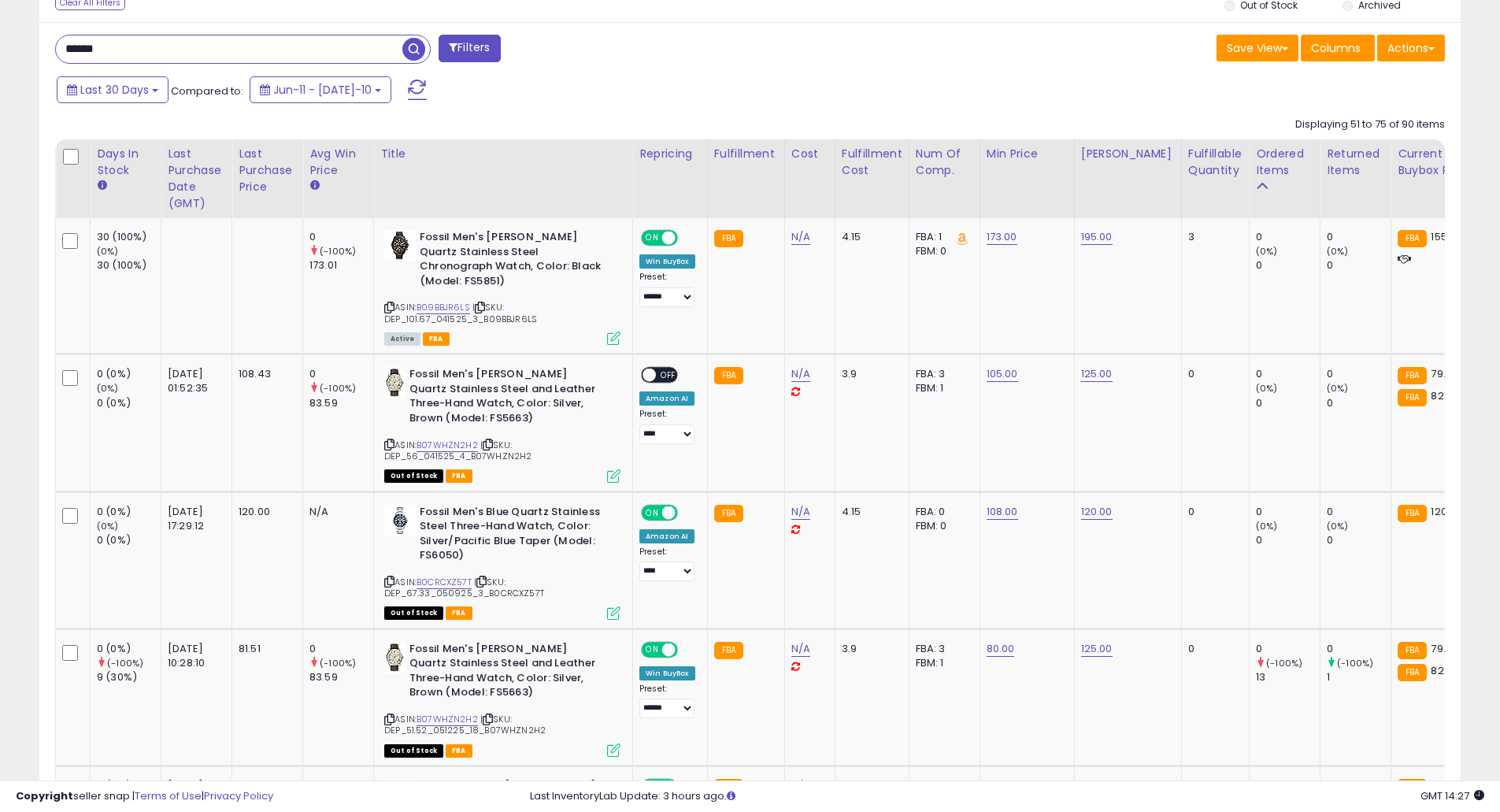
scroll to position [706, 0]
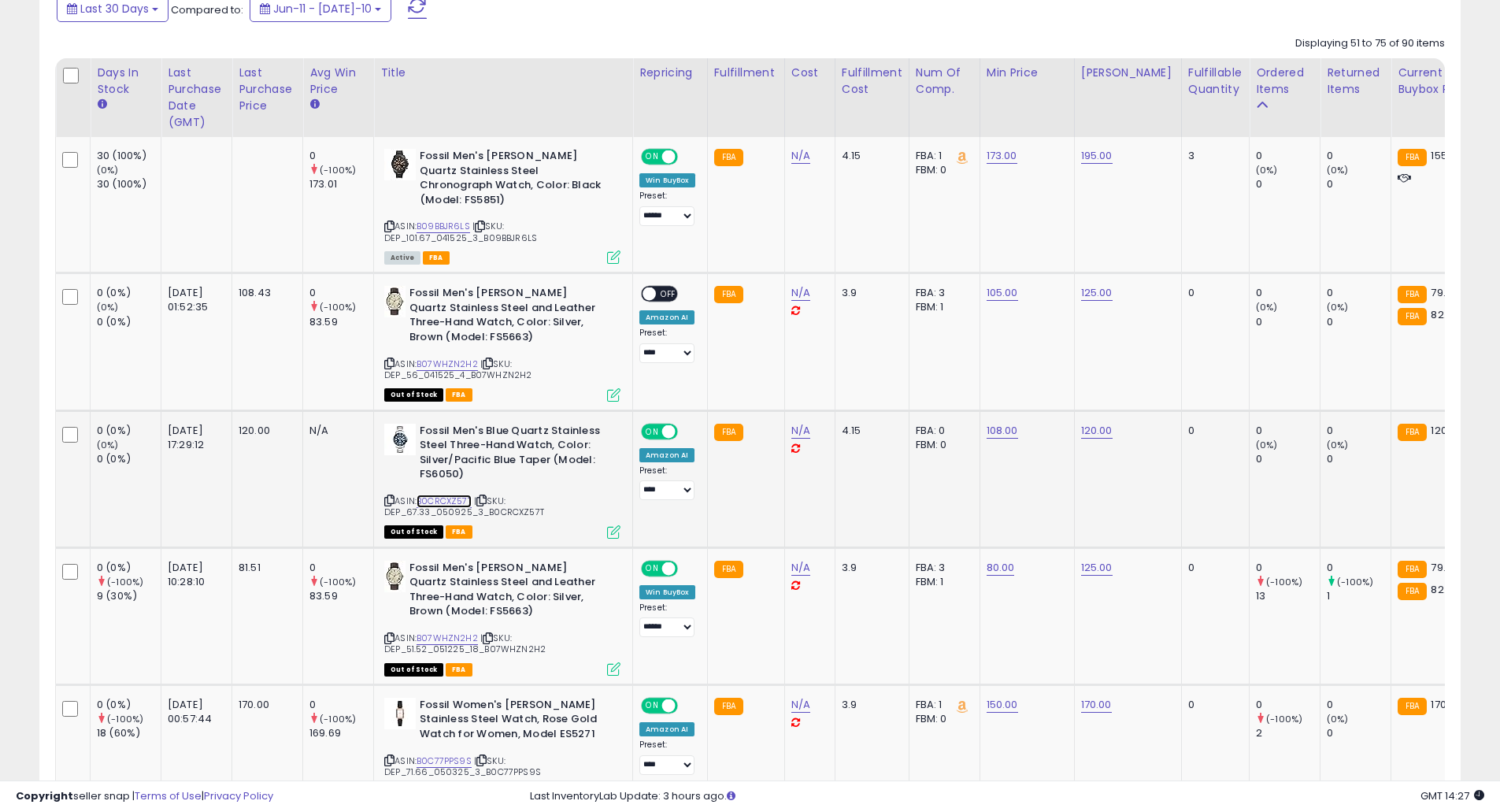
click at [433, 494] on link "B0CRCXZ57T" at bounding box center [443, 501] width 55 height 13
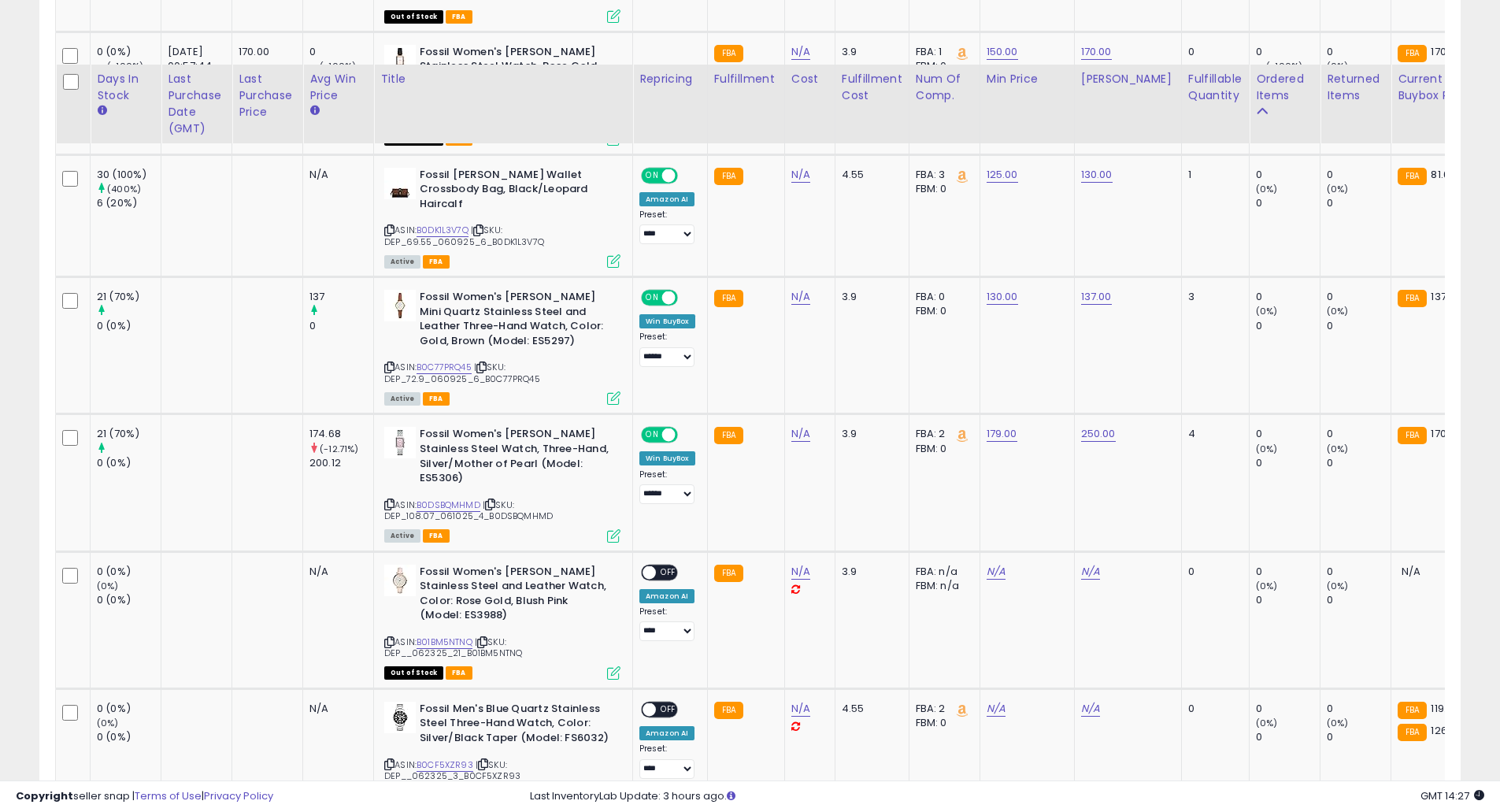
scroll to position [1441, 0]
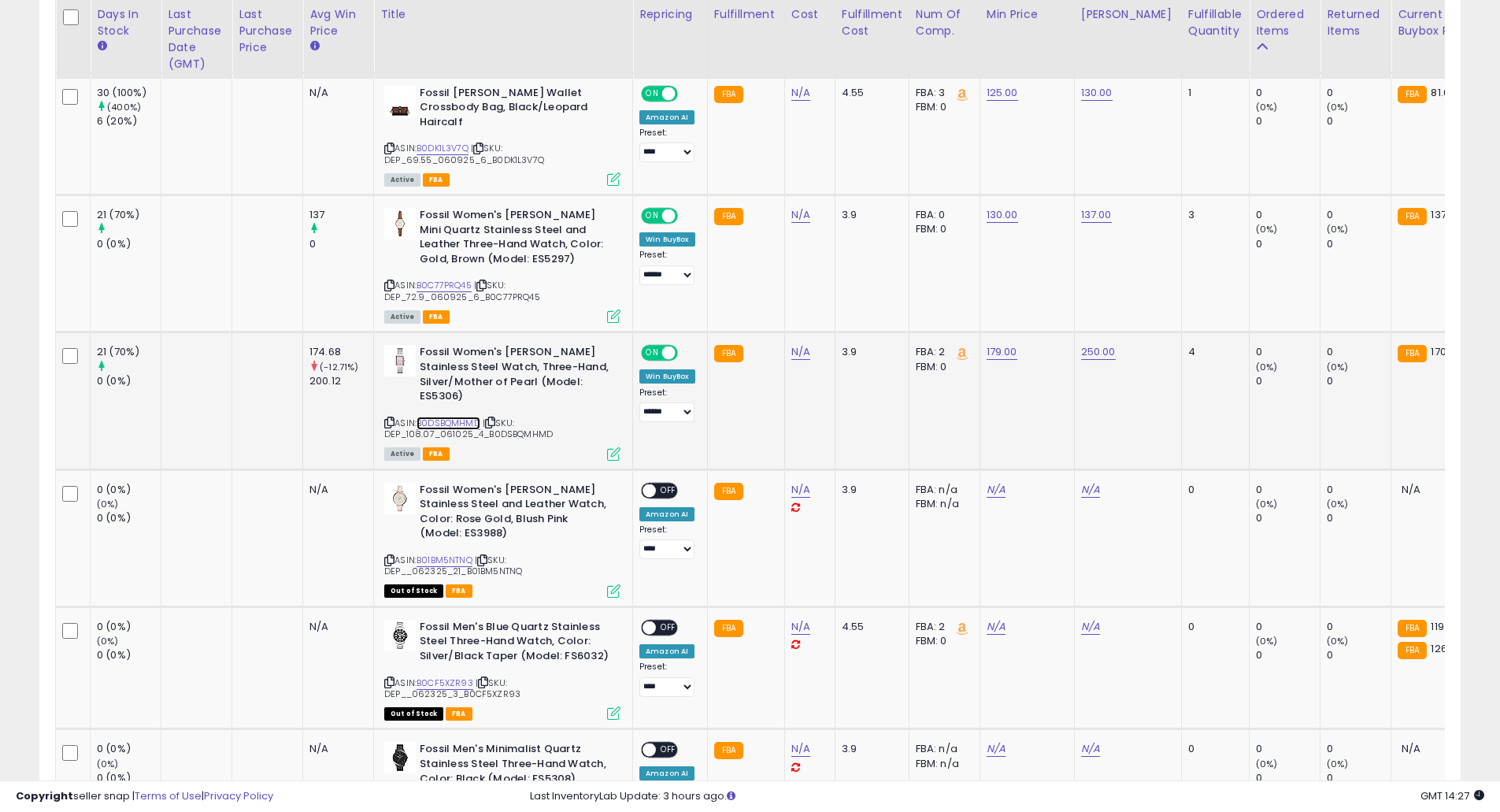
click at [475, 416] on link "B0DSBQMHMD" at bounding box center [448, 423] width 64 height 13
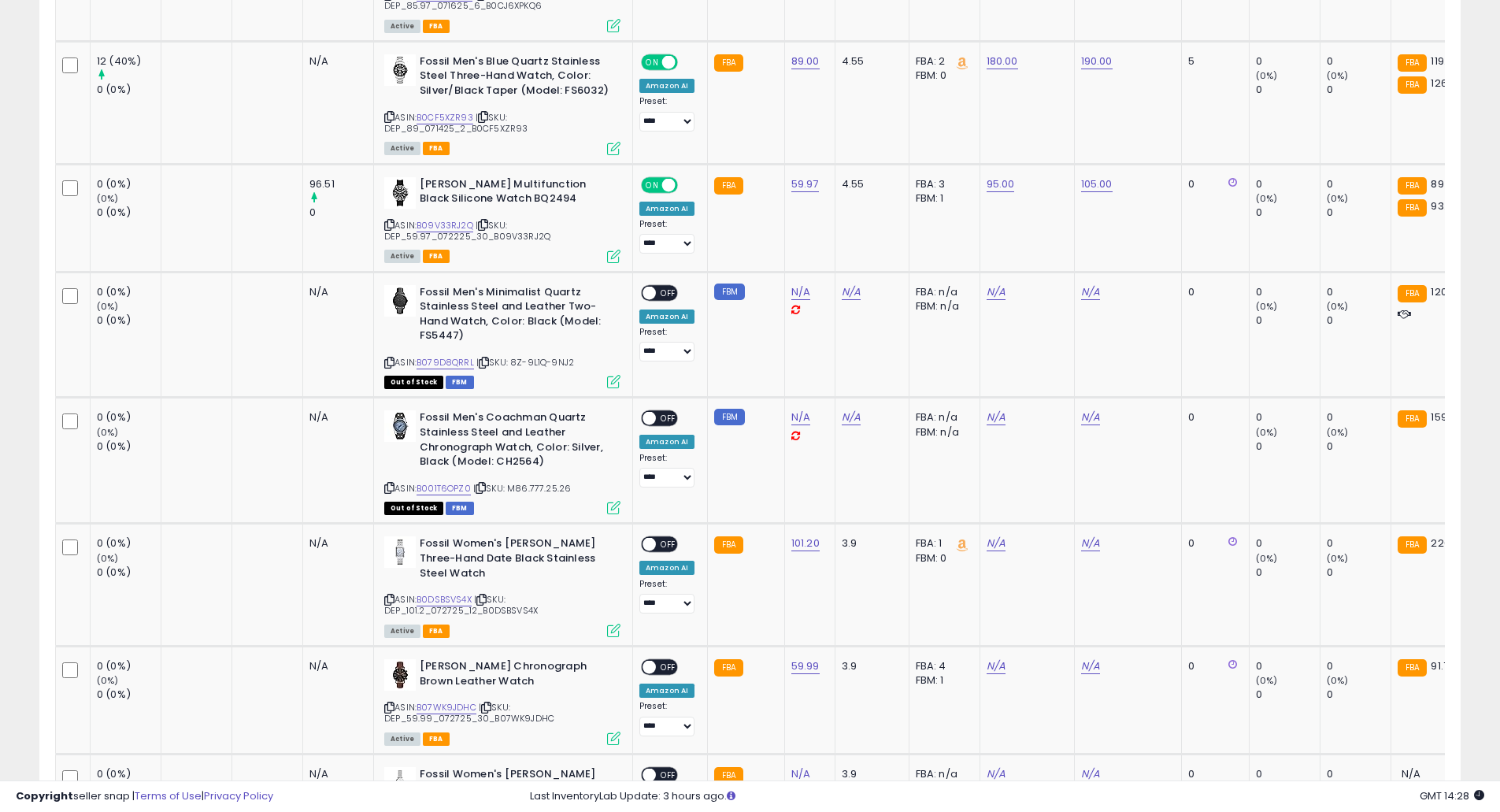
scroll to position [2911, 0]
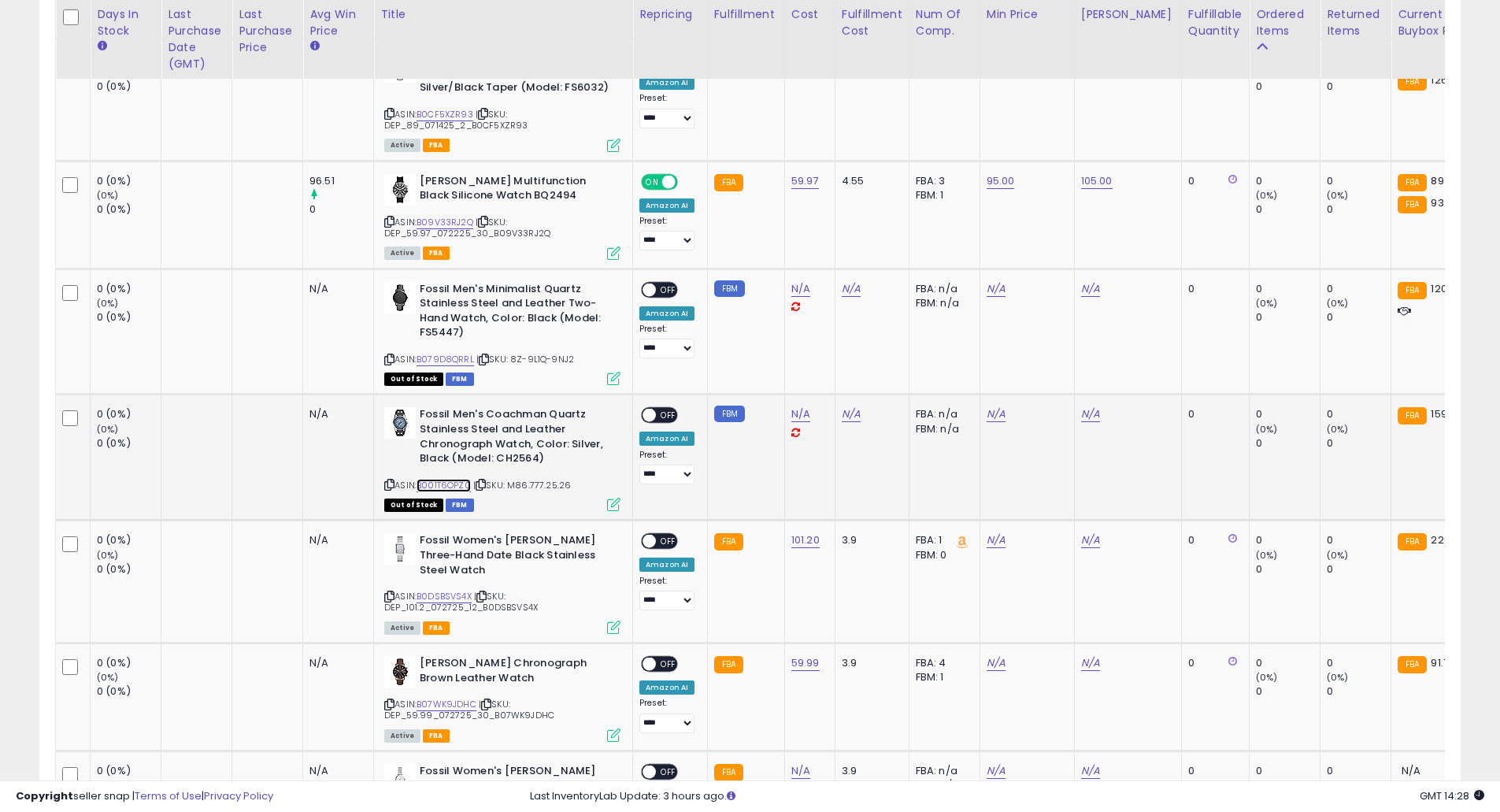
click at [455, 479] on link "B001T6OPZ0" at bounding box center [443, 485] width 54 height 13
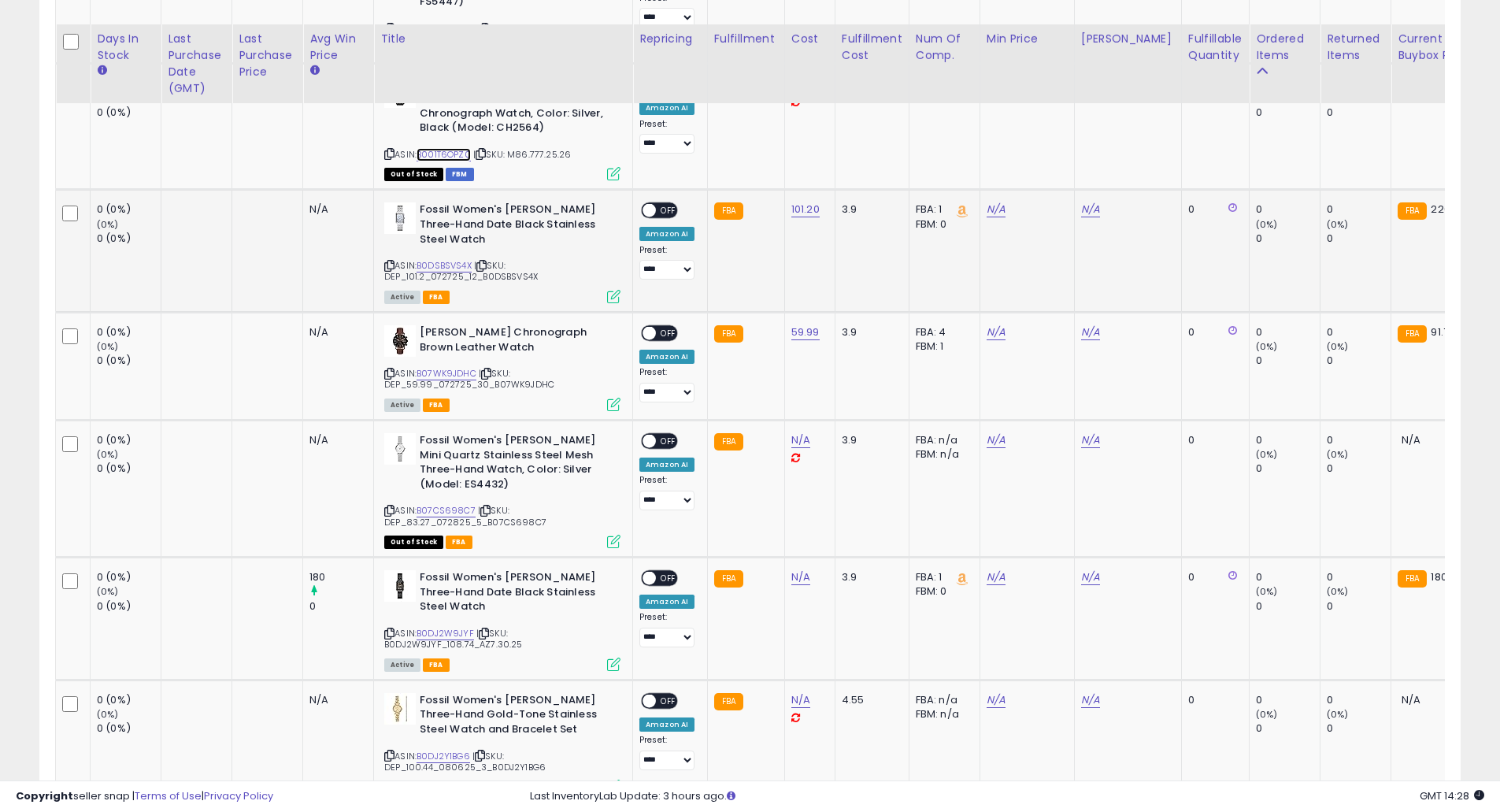
scroll to position [3310, 0]
